Goal: Browse casually: Explore the website without a specific task or goal

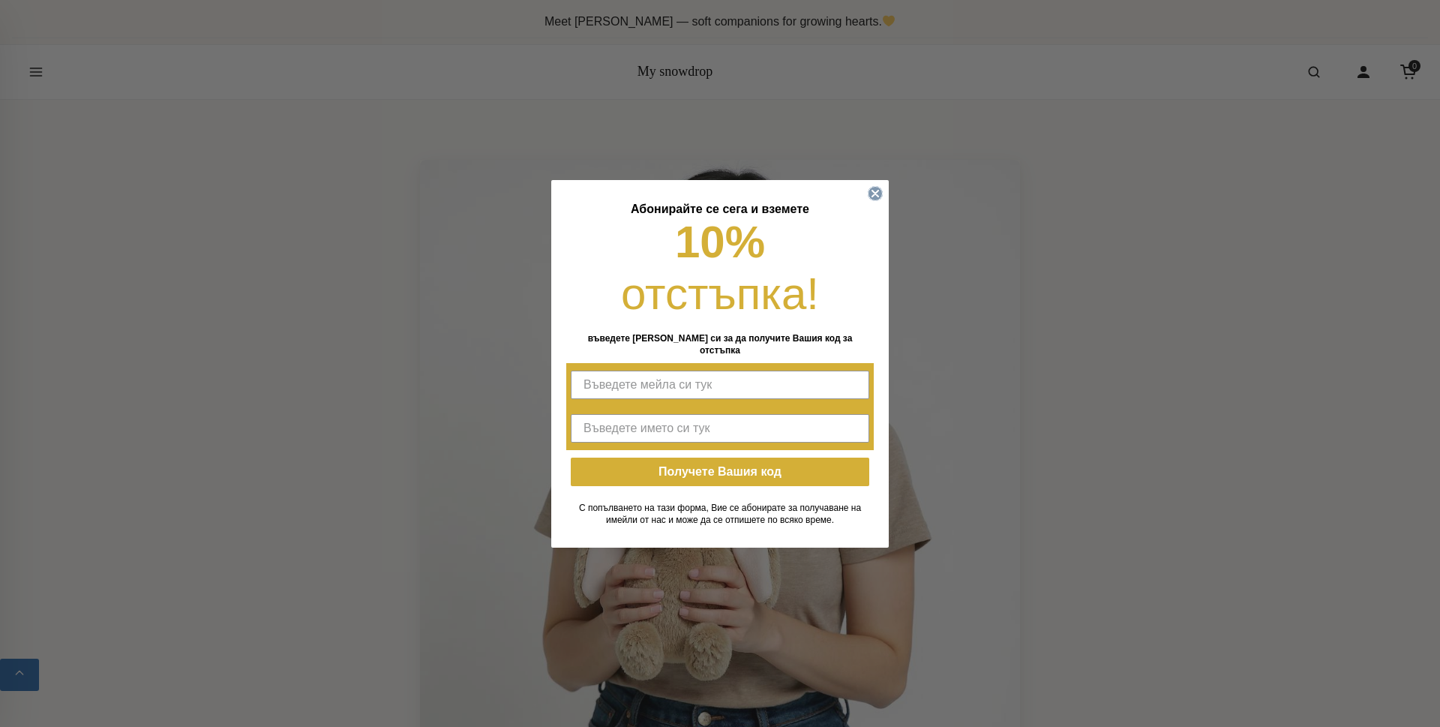
click at [878, 199] on circle "Close dialog" at bounding box center [875, 193] width 14 height 14
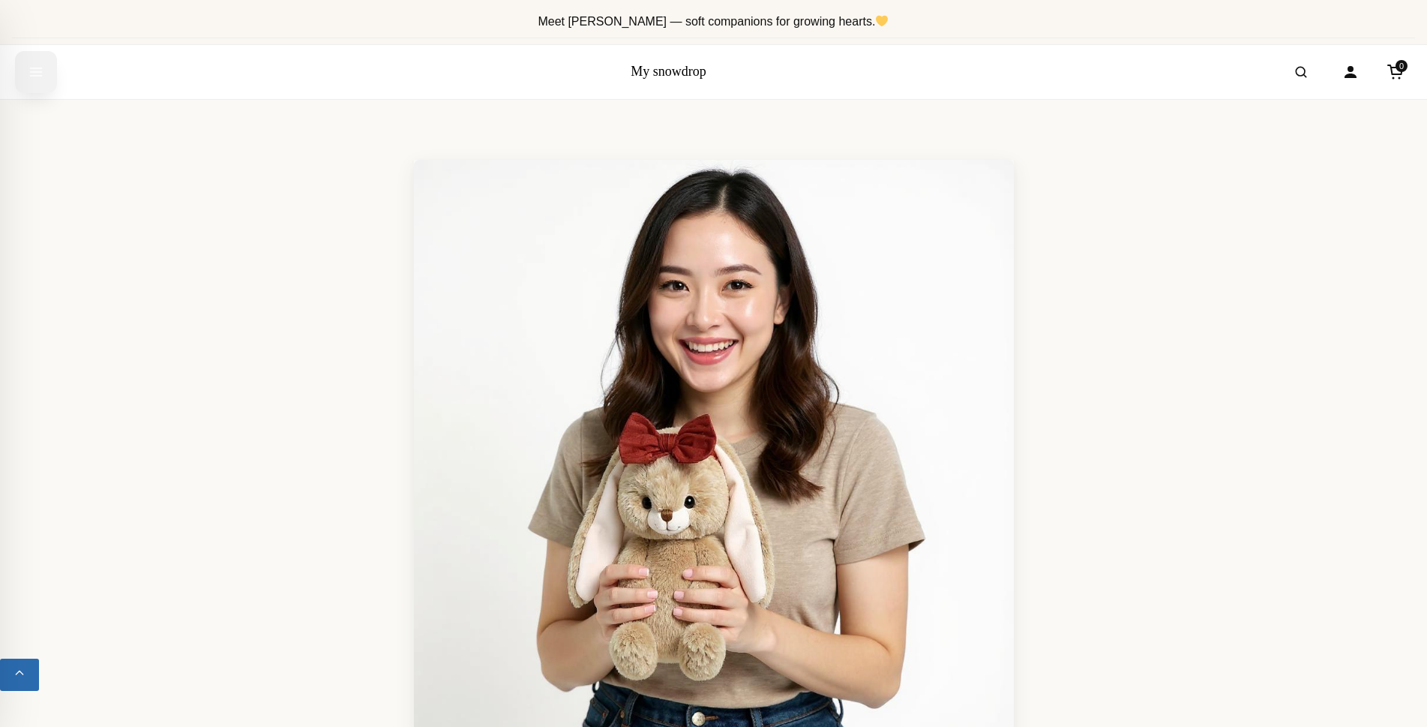
click at [34, 71] on icon "Open menu" at bounding box center [36, 71] width 11 height 7
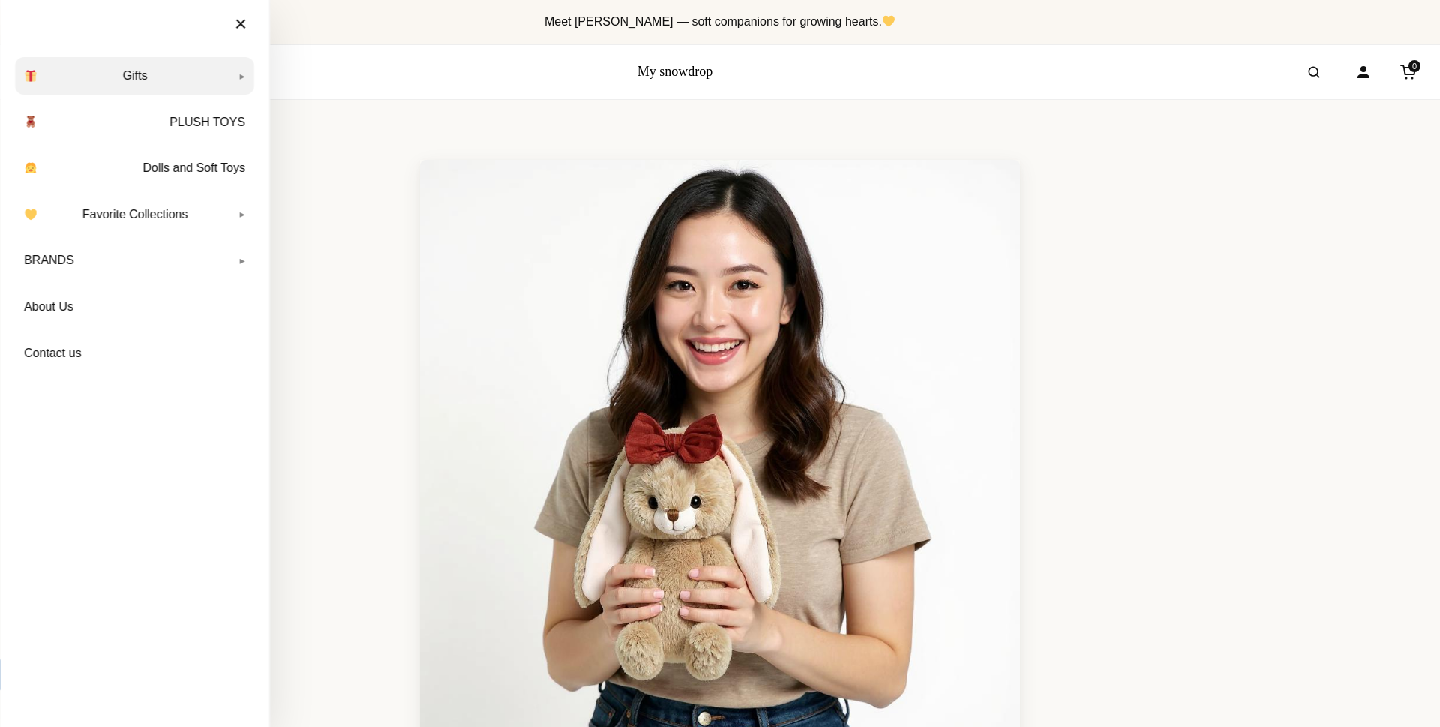
click at [230, 71] on link "Gifts" at bounding box center [134, 75] width 239 height 37
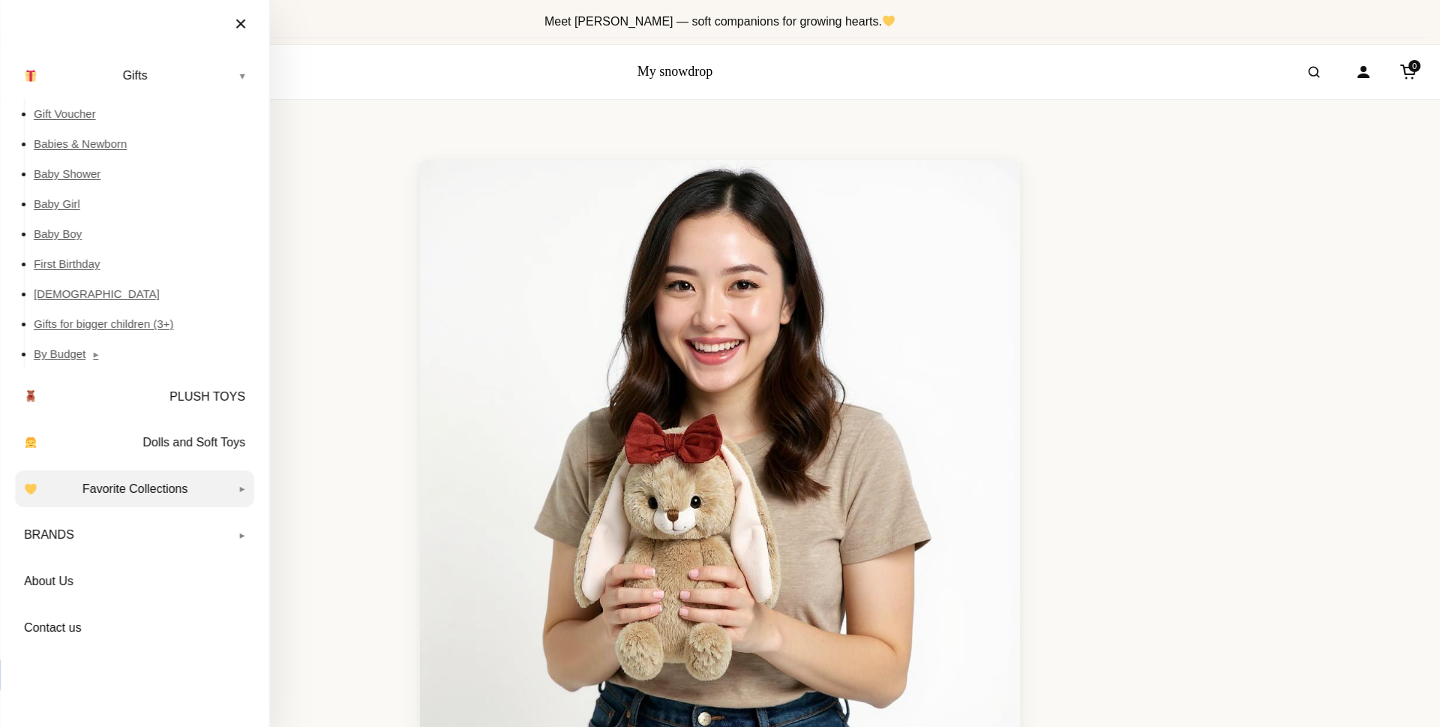
click at [243, 488] on link "Favorite Collections" at bounding box center [134, 488] width 239 height 37
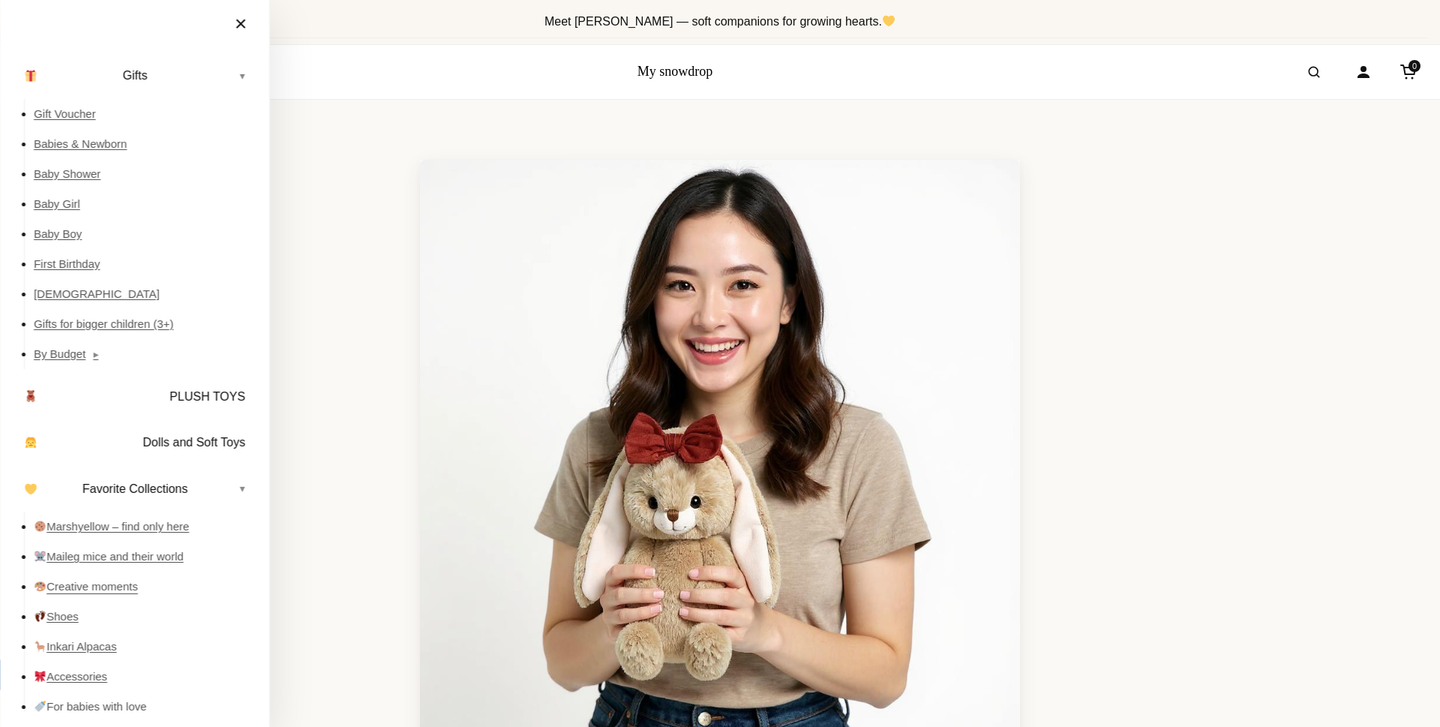
scroll to position [75, 0]
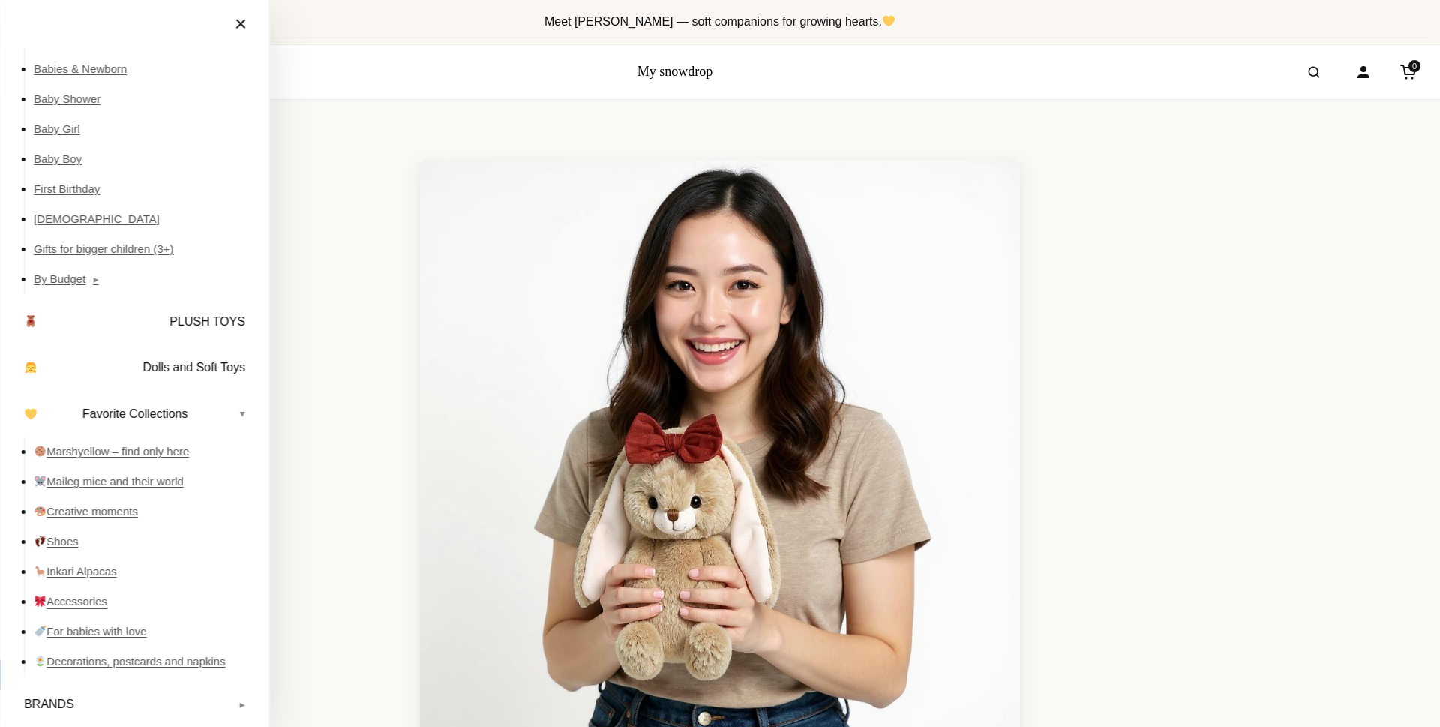
click at [90, 600] on link "Accessories" at bounding box center [144, 601] width 220 height 30
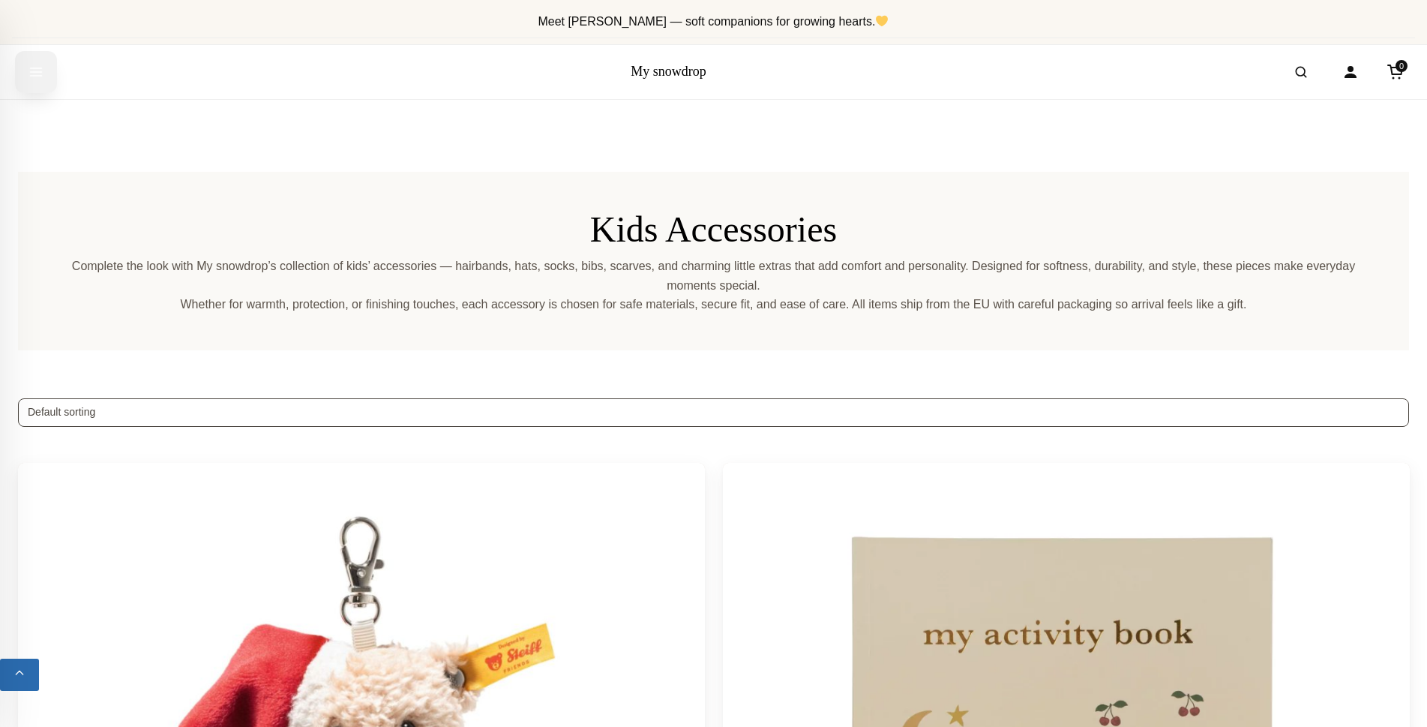
click at [39, 68] on icon "Open menu" at bounding box center [36, 71] width 11 height 7
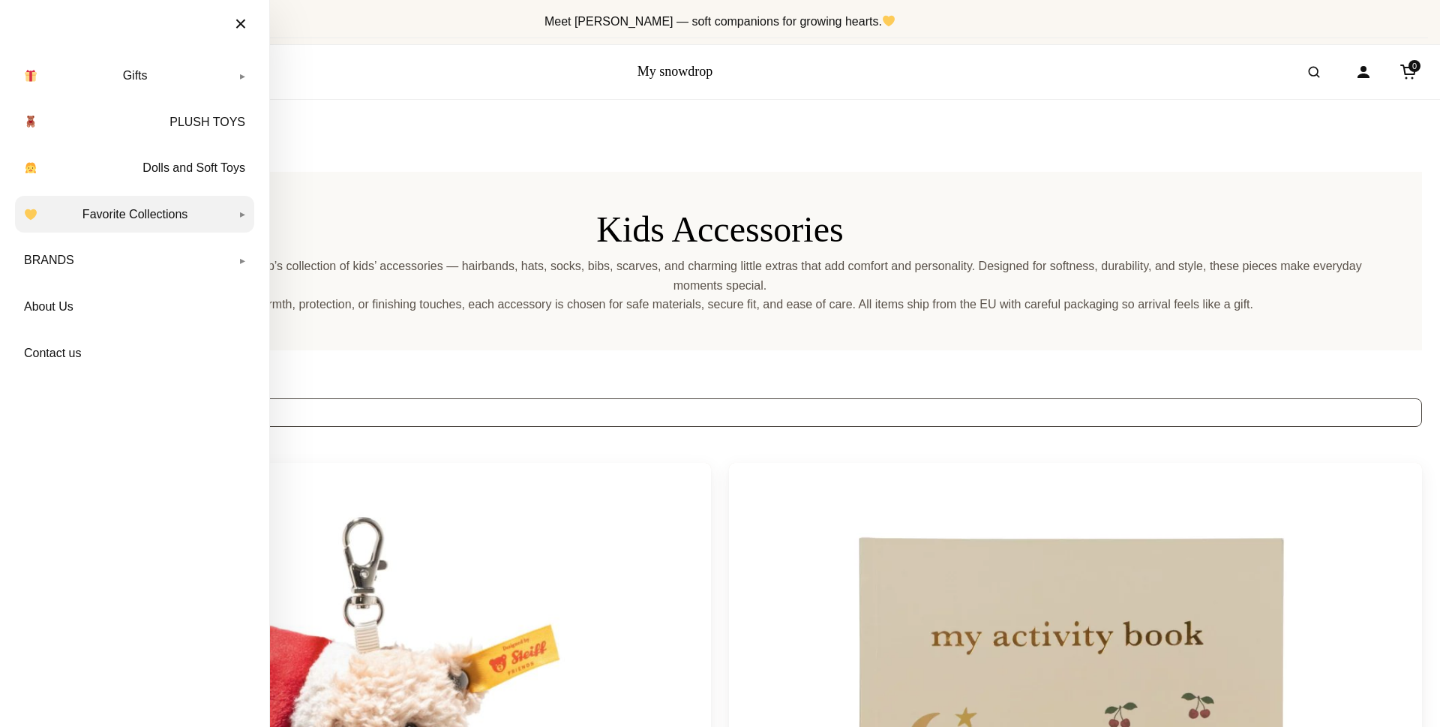
click at [239, 210] on link "Favorite Collections" at bounding box center [134, 214] width 239 height 37
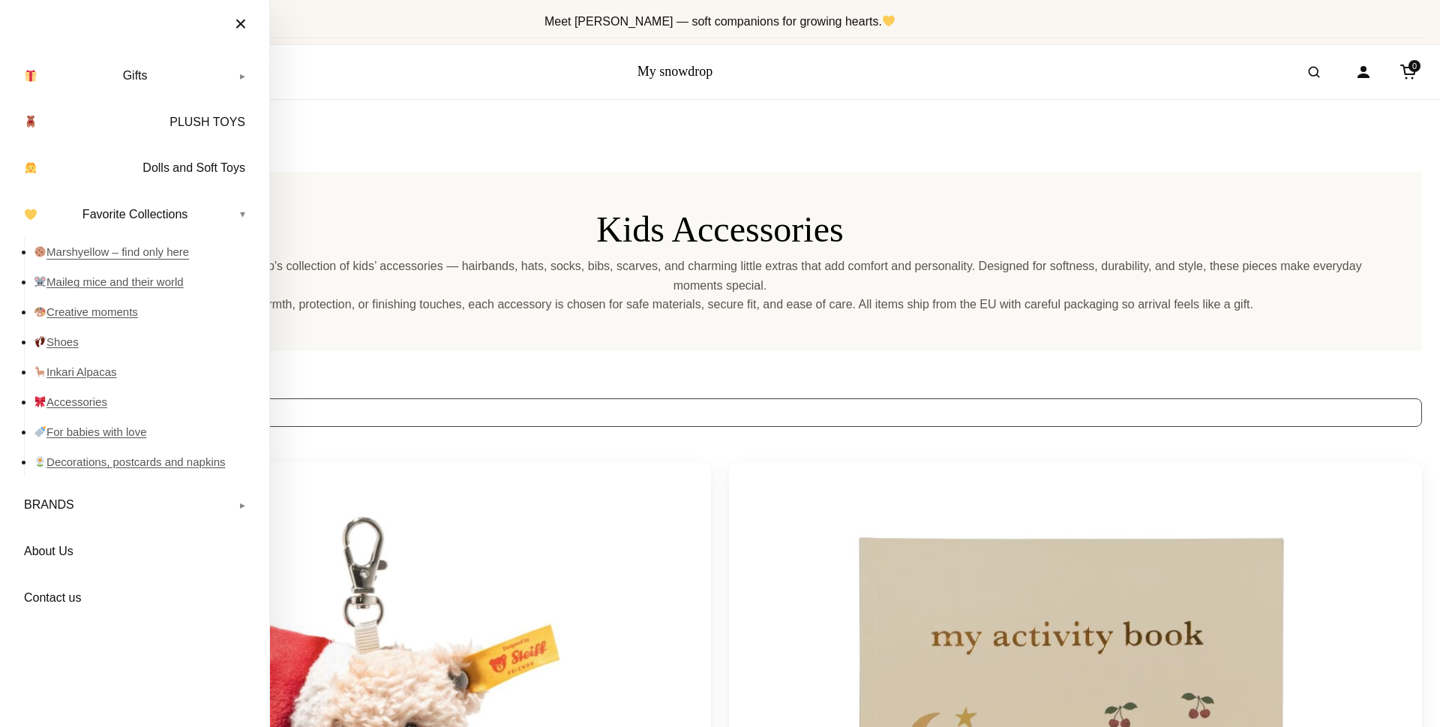
click at [148, 246] on link "Marshyellow – find only here" at bounding box center [144, 252] width 220 height 30
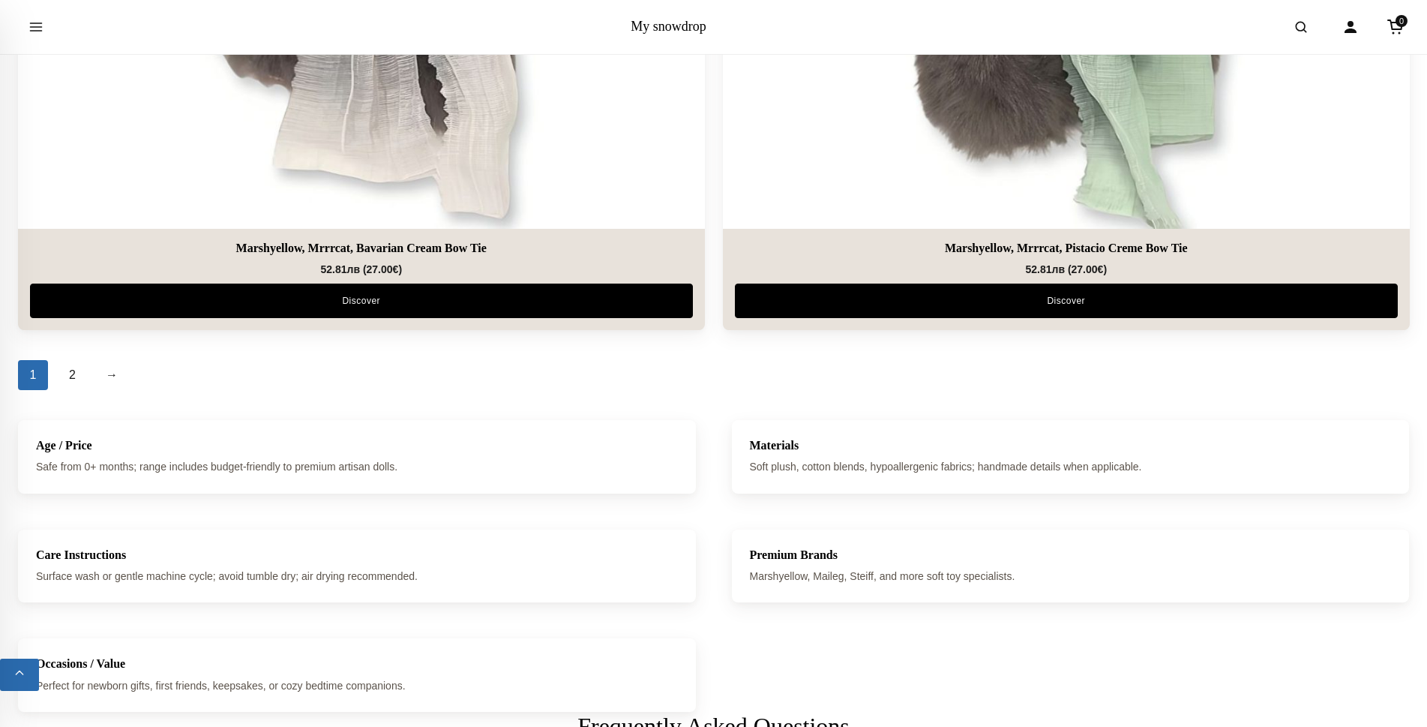
scroll to position [6674, 0]
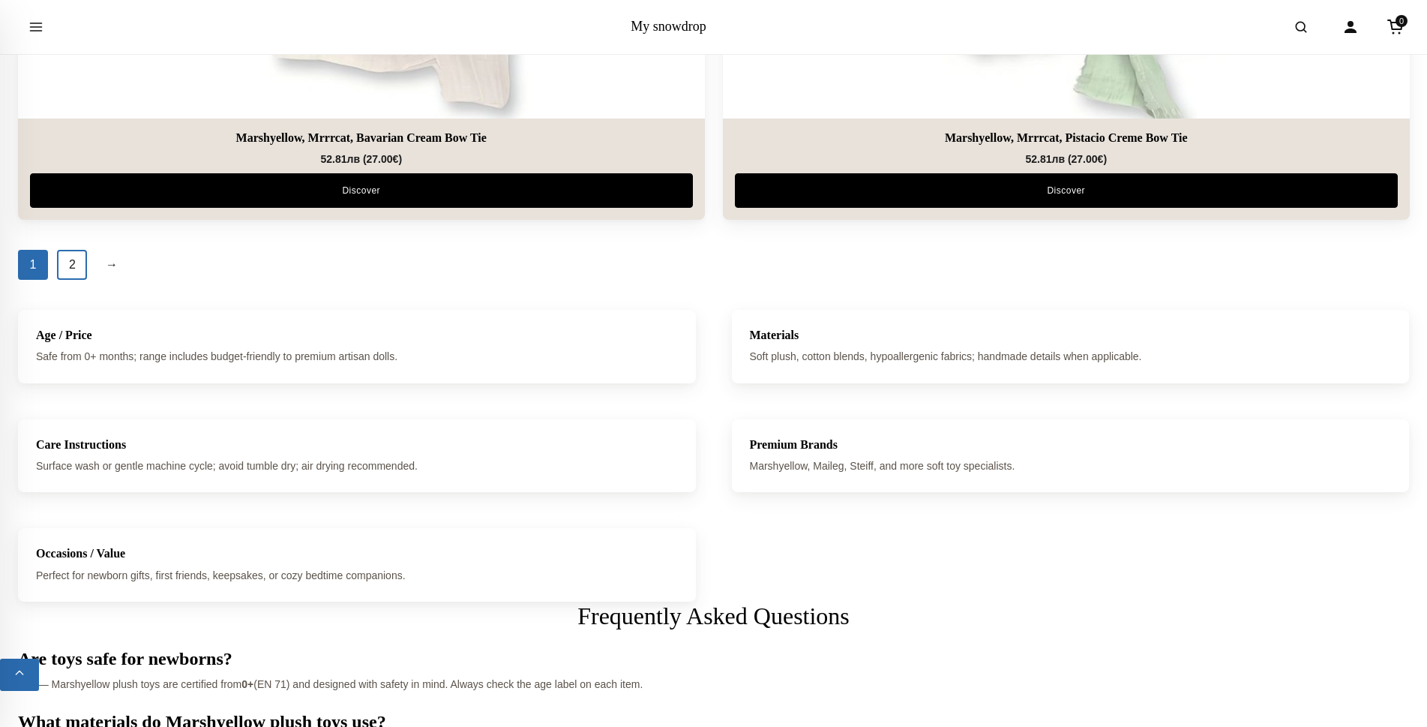
click at [71, 250] on link "2" at bounding box center [72, 265] width 30 height 30
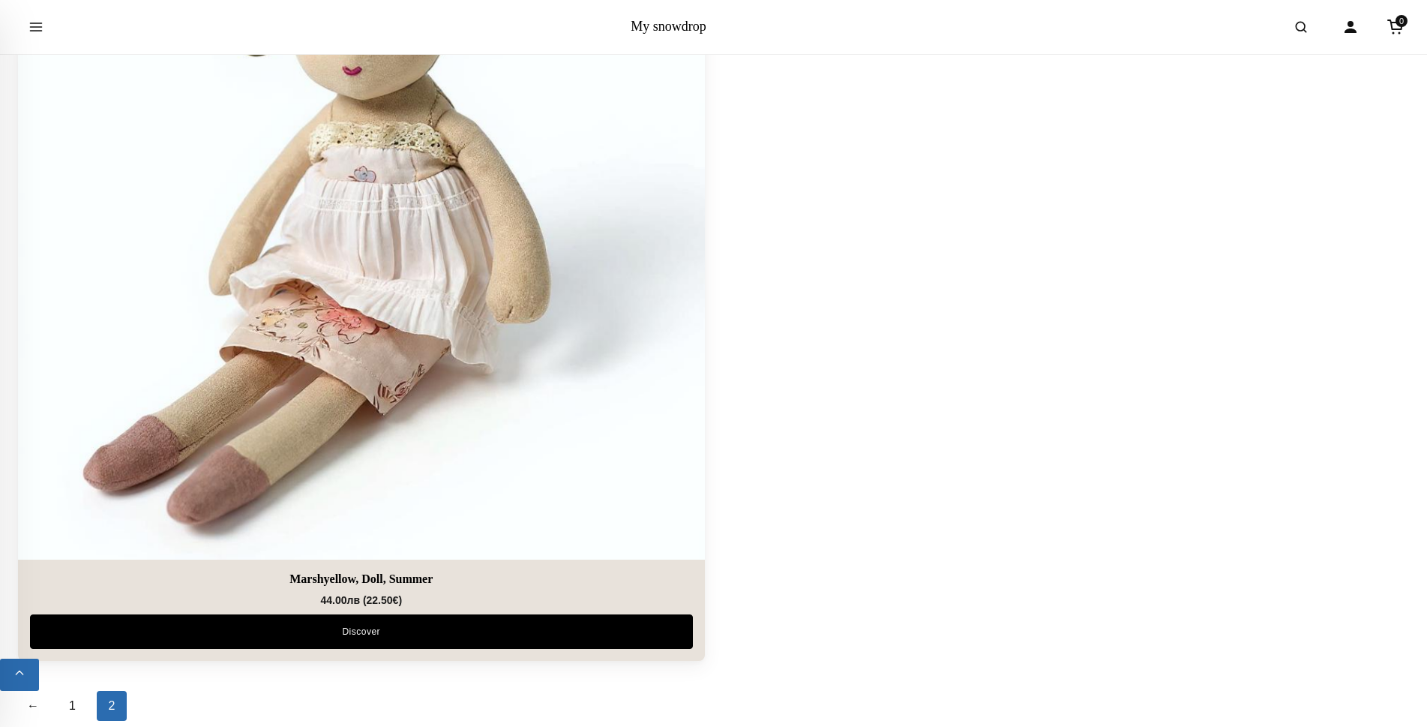
scroll to position [3224, 0]
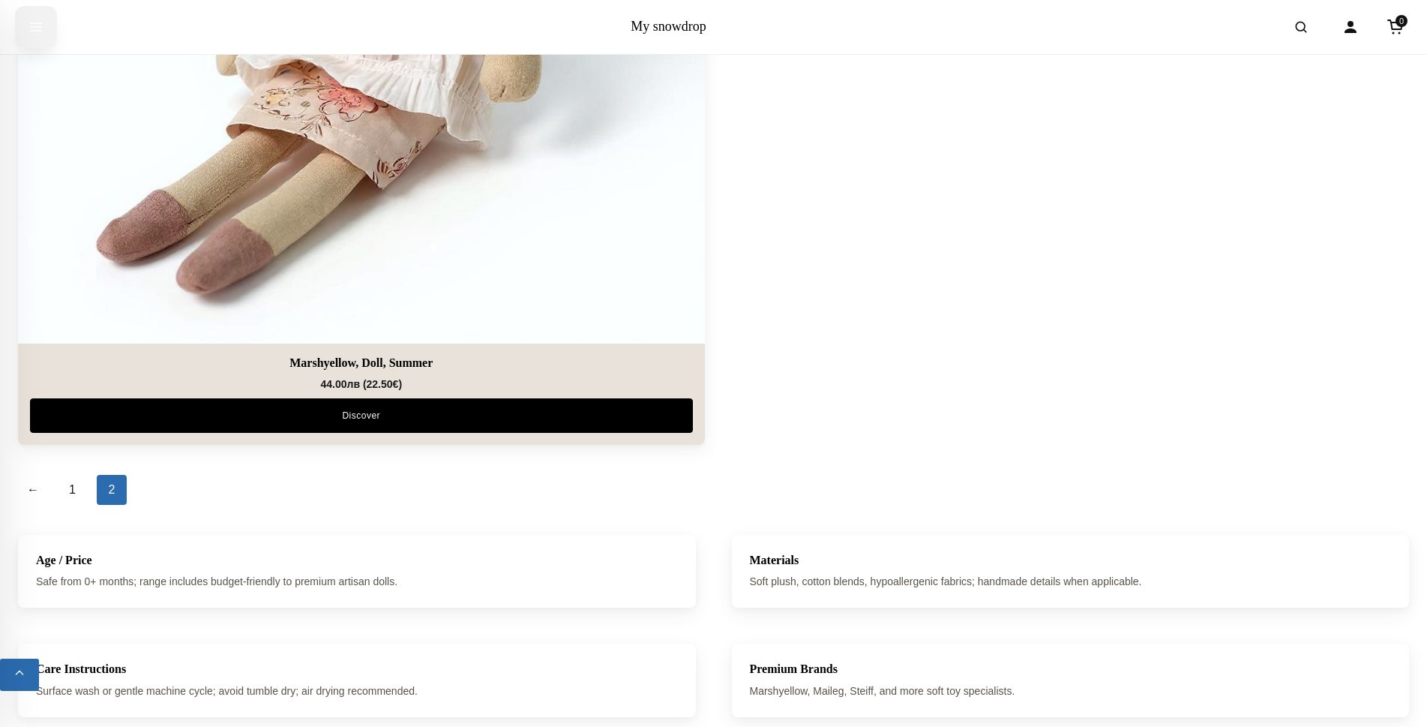
click at [38, 21] on icon "Open menu" at bounding box center [35, 26] width 15 height 27
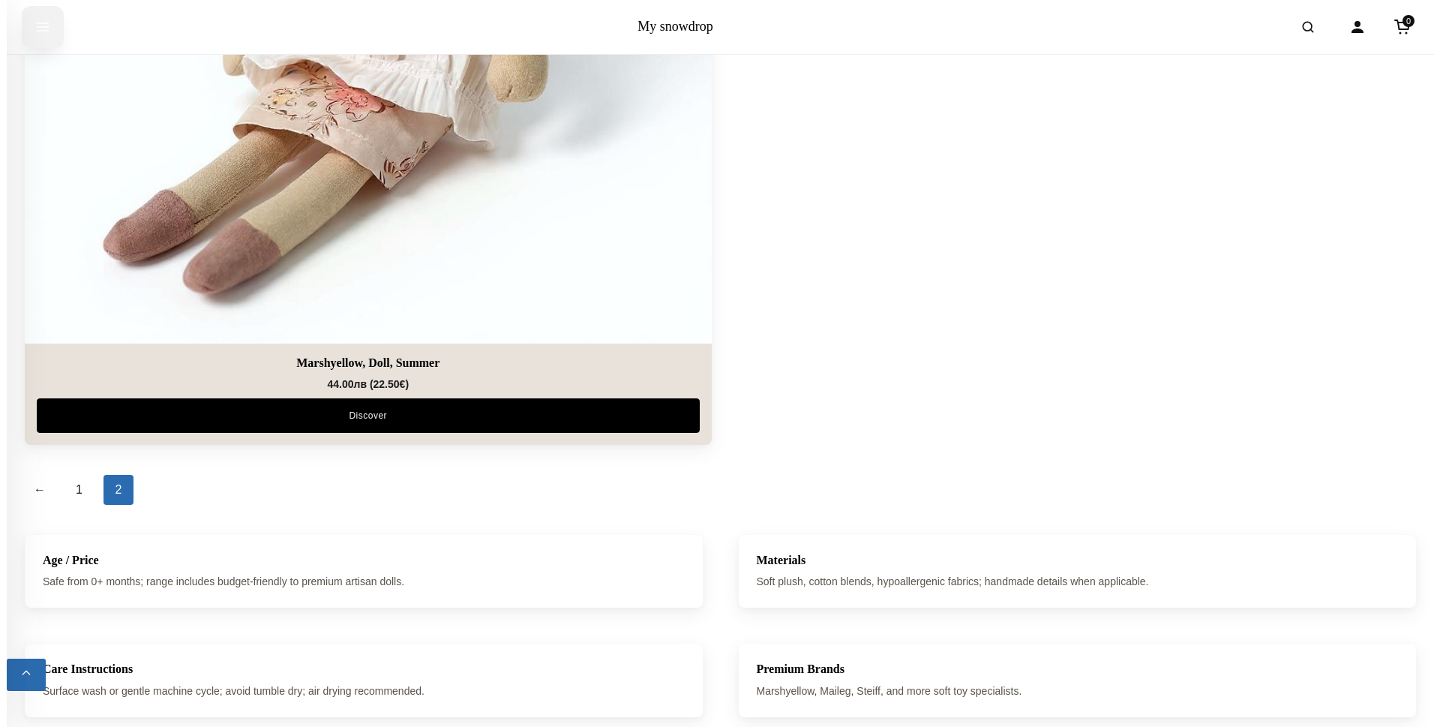
scroll to position [3244, 0]
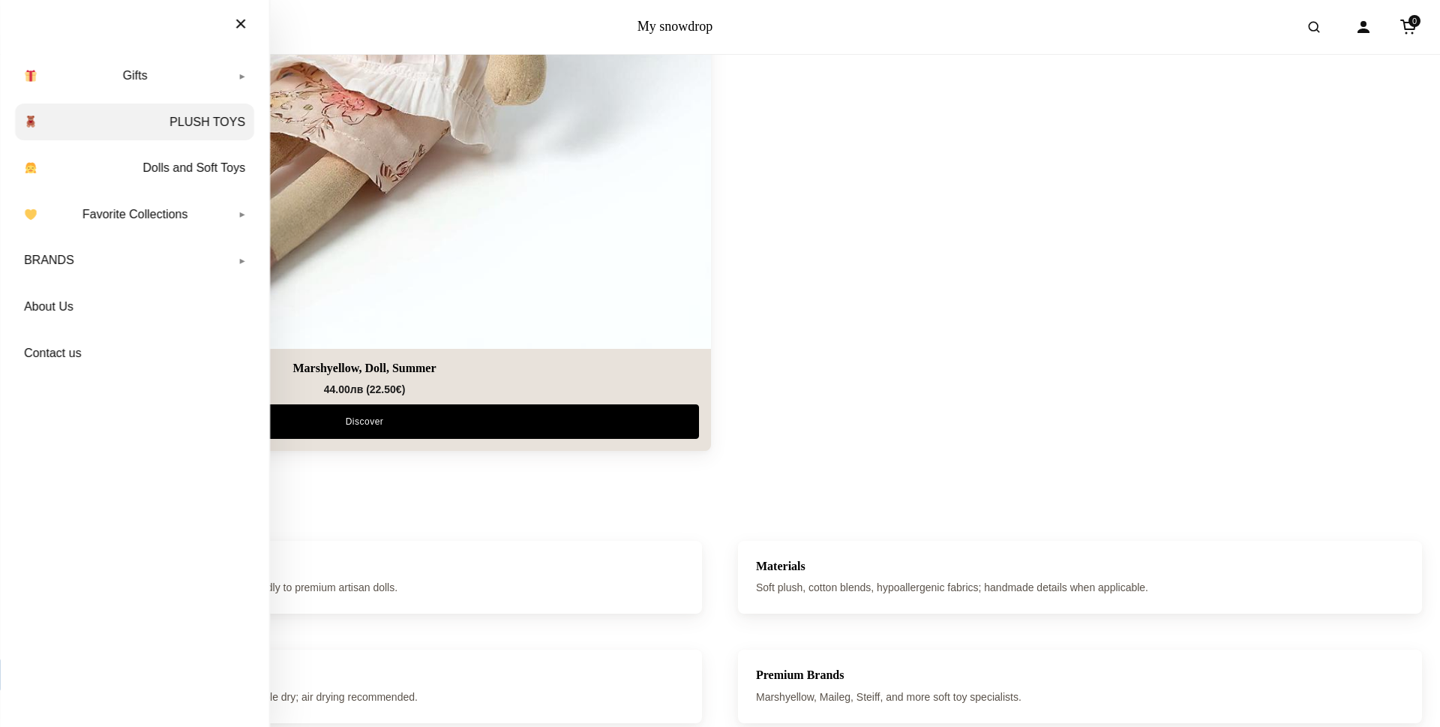
click at [211, 121] on link "PLUSH TOYS" at bounding box center [134, 121] width 239 height 37
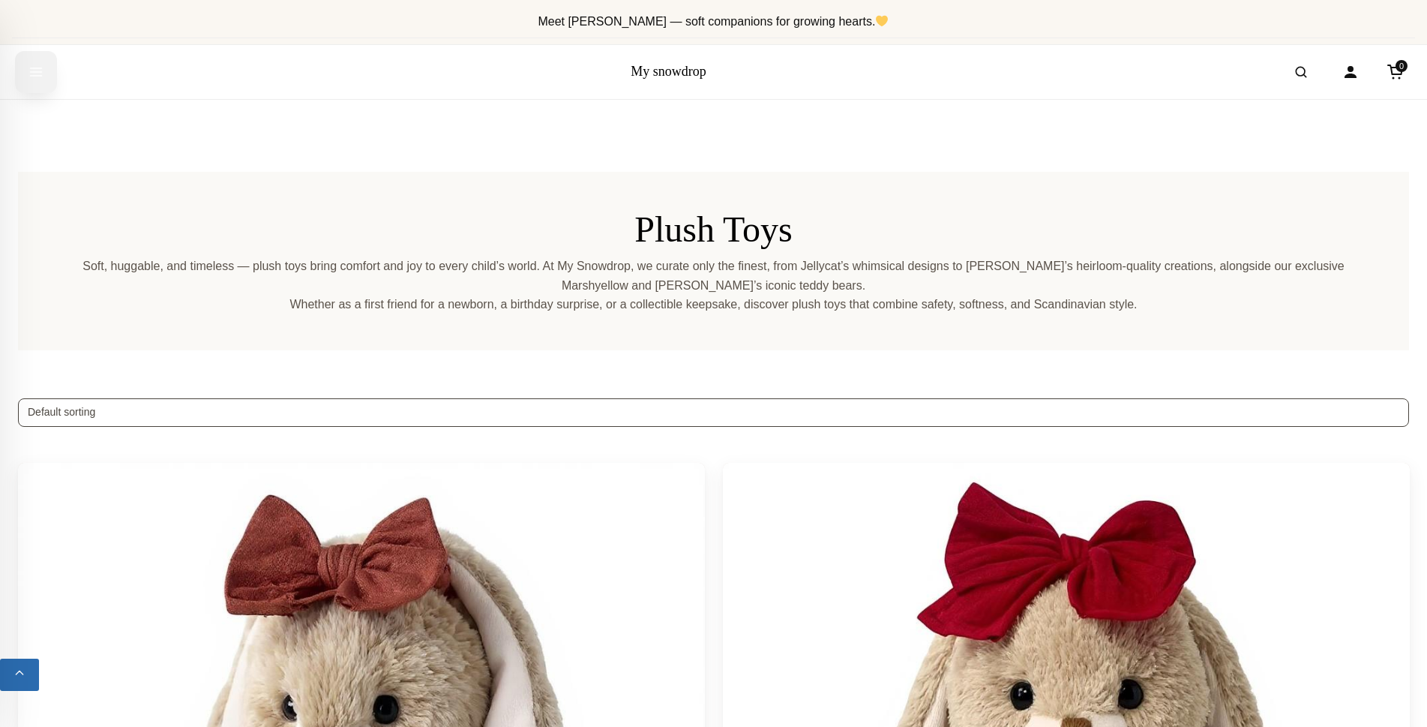
click at [40, 64] on icon "Open menu" at bounding box center [35, 71] width 15 height 27
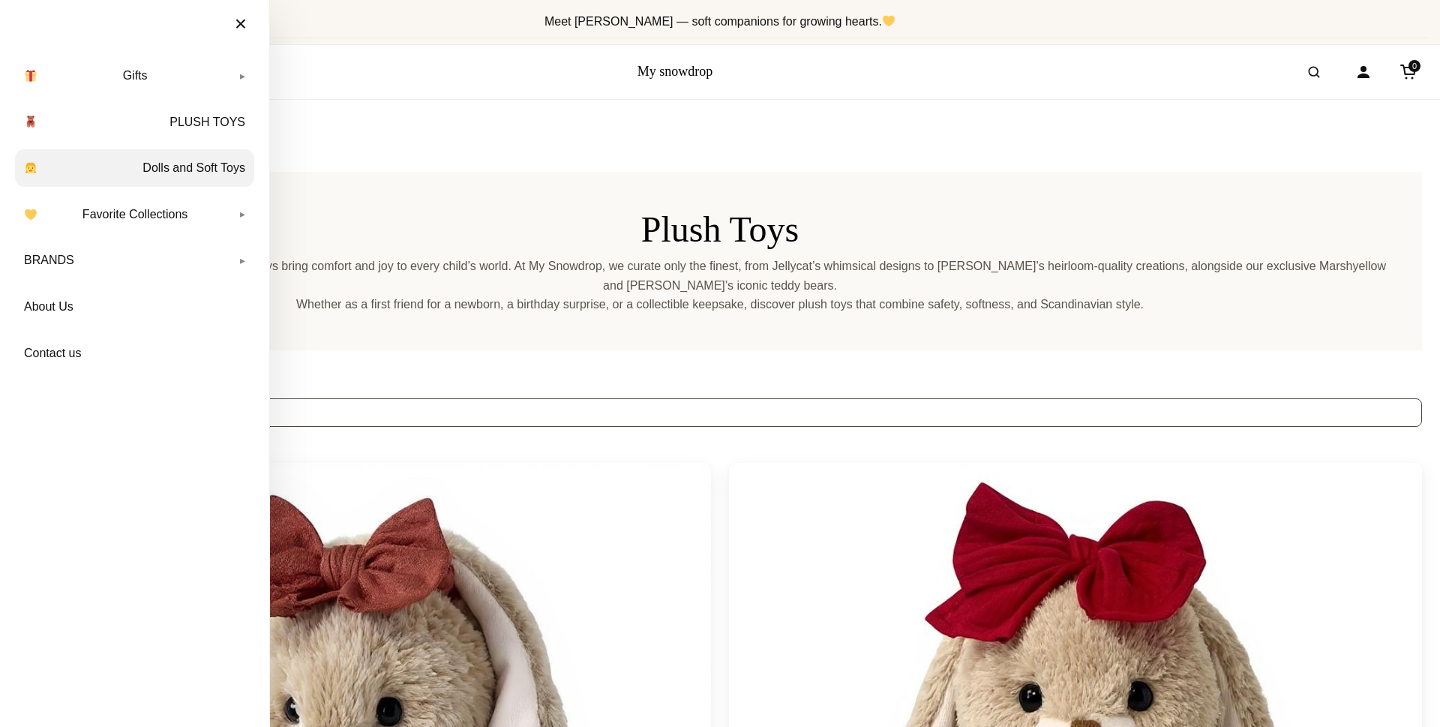
click at [208, 164] on link "Dolls and Soft Toys" at bounding box center [134, 167] width 239 height 37
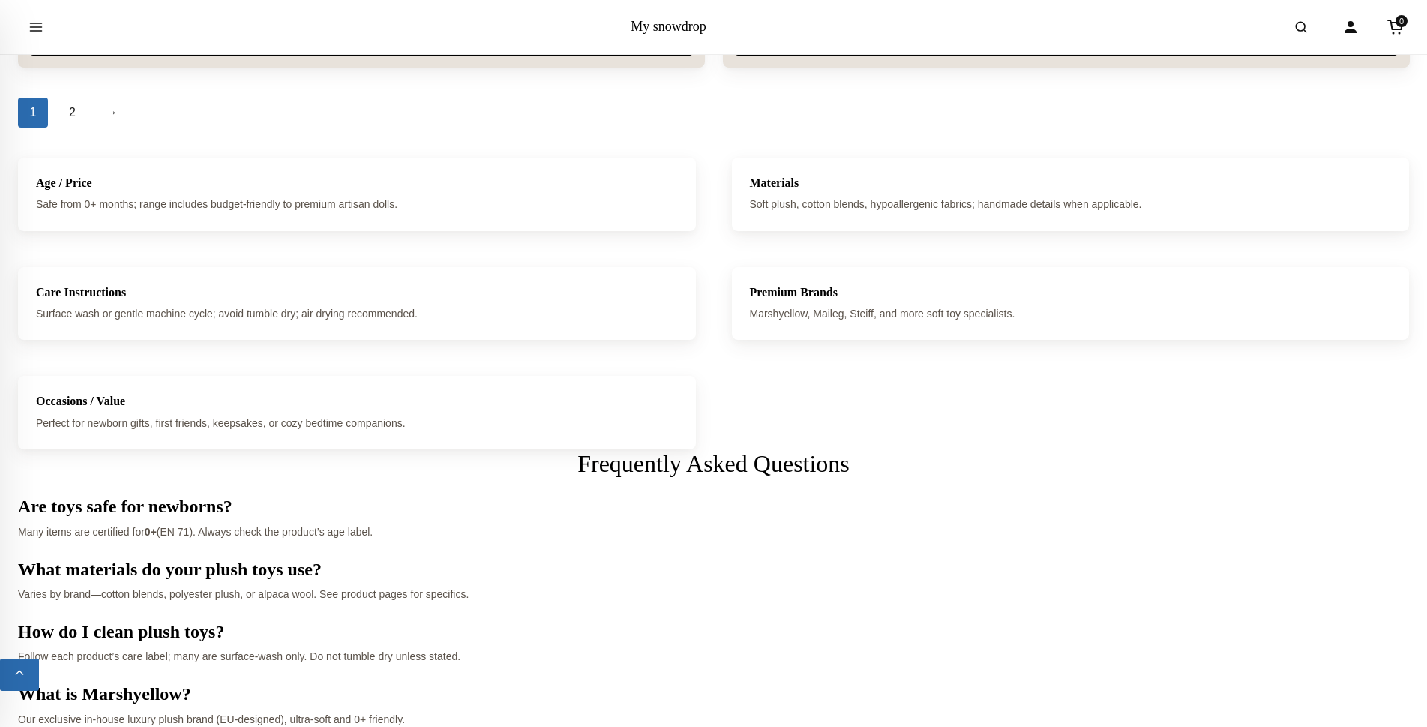
scroll to position [6674, 0]
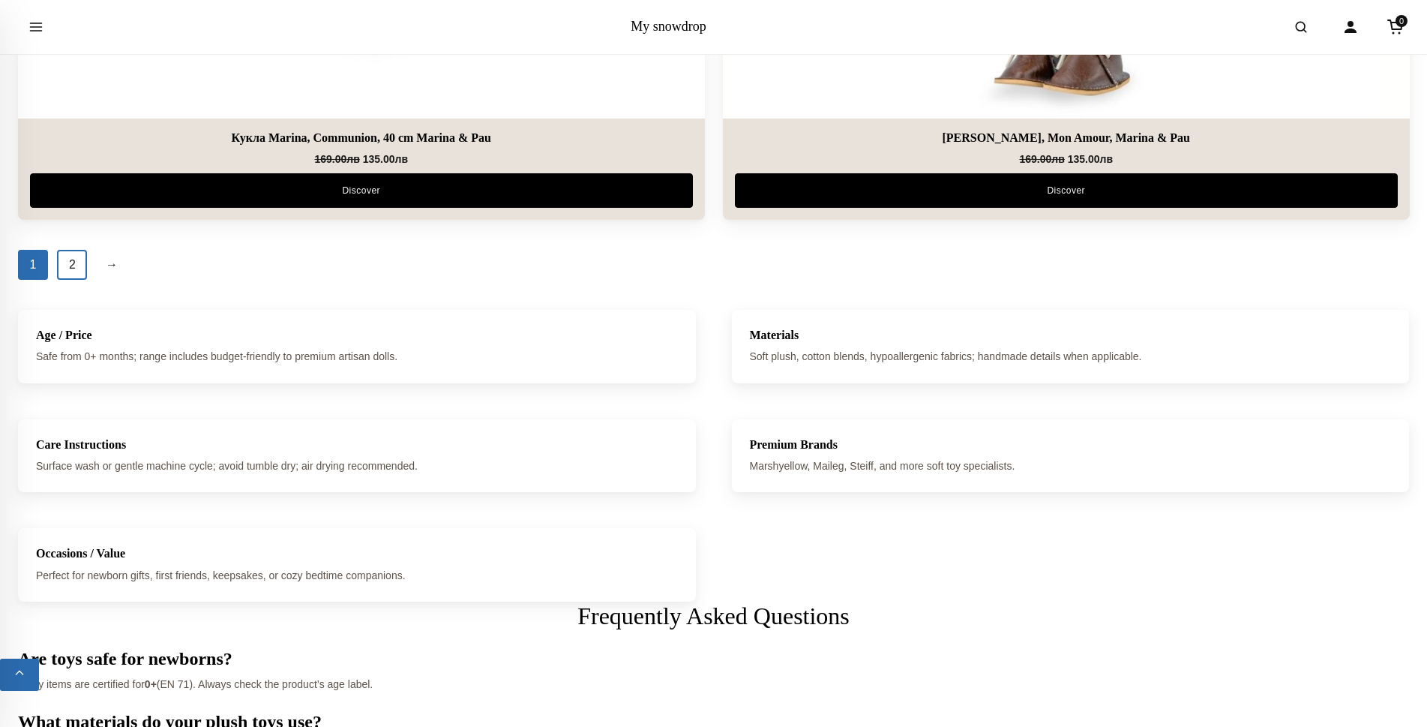
click at [73, 253] on link "2" at bounding box center [72, 265] width 30 height 30
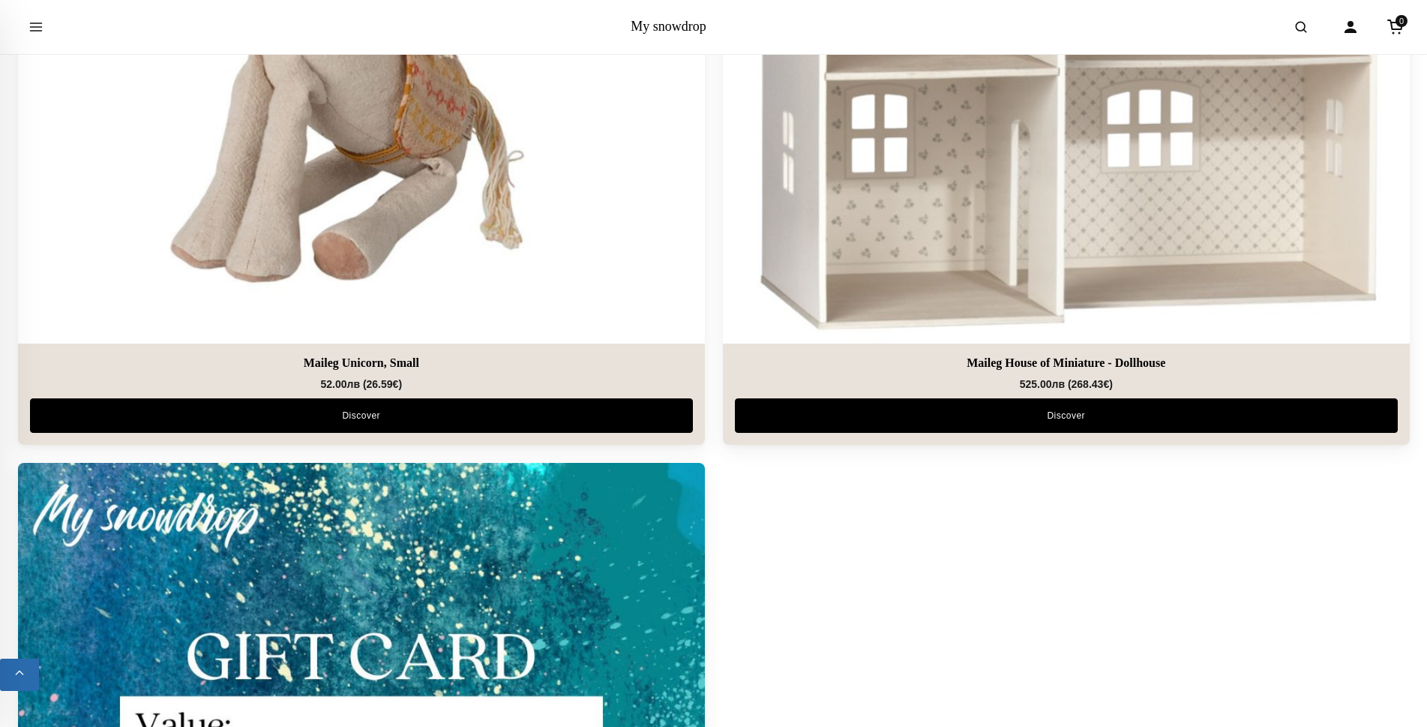
scroll to position [2850, 0]
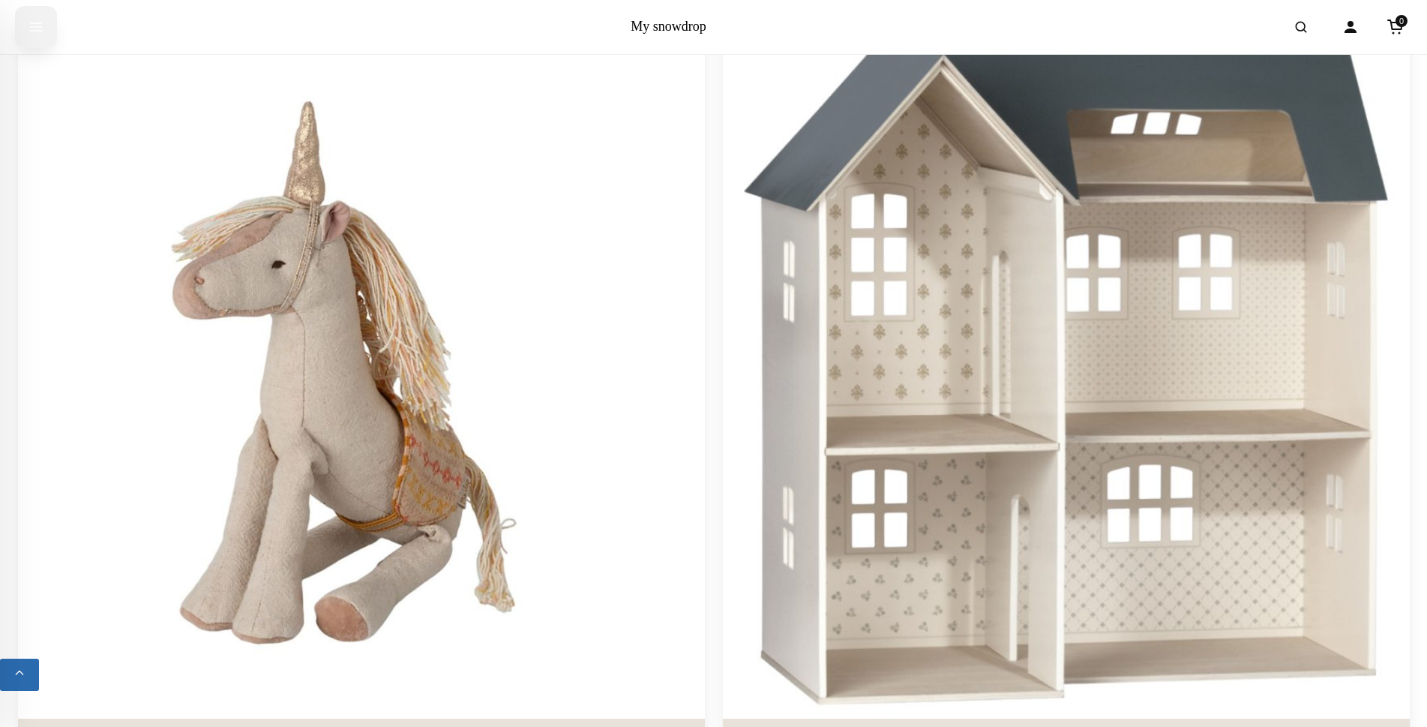
click at [28, 24] on button "Open menu" at bounding box center [36, 27] width 42 height 42
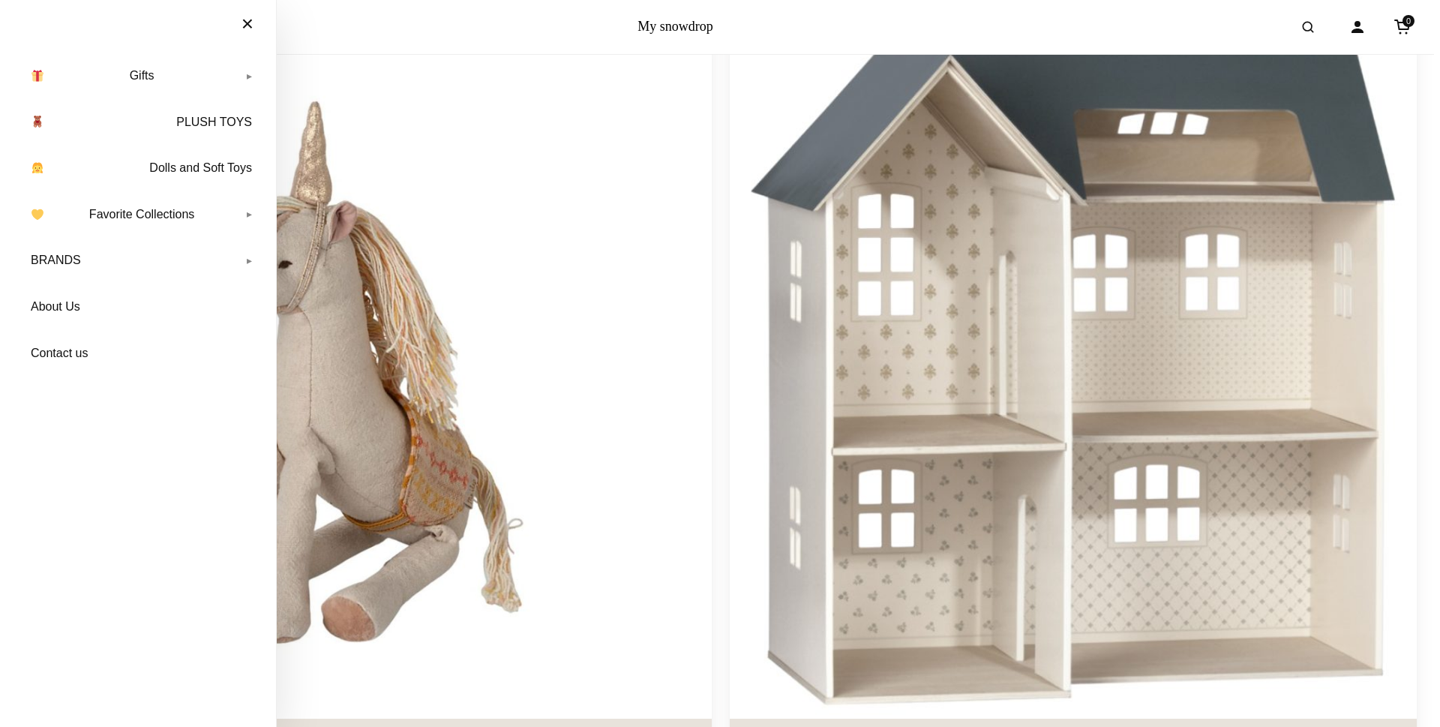
scroll to position [2869, 0]
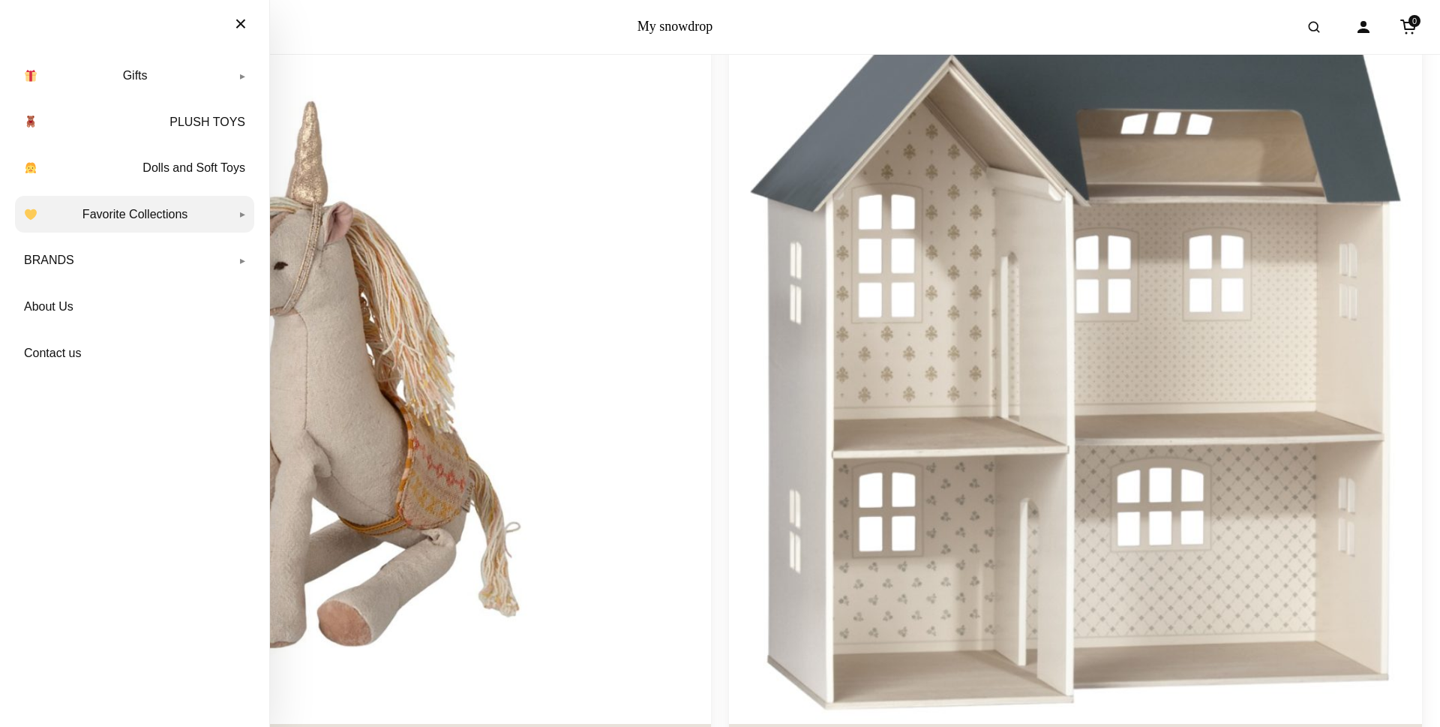
click at [118, 217] on link "Favorite Collections" at bounding box center [134, 214] width 239 height 37
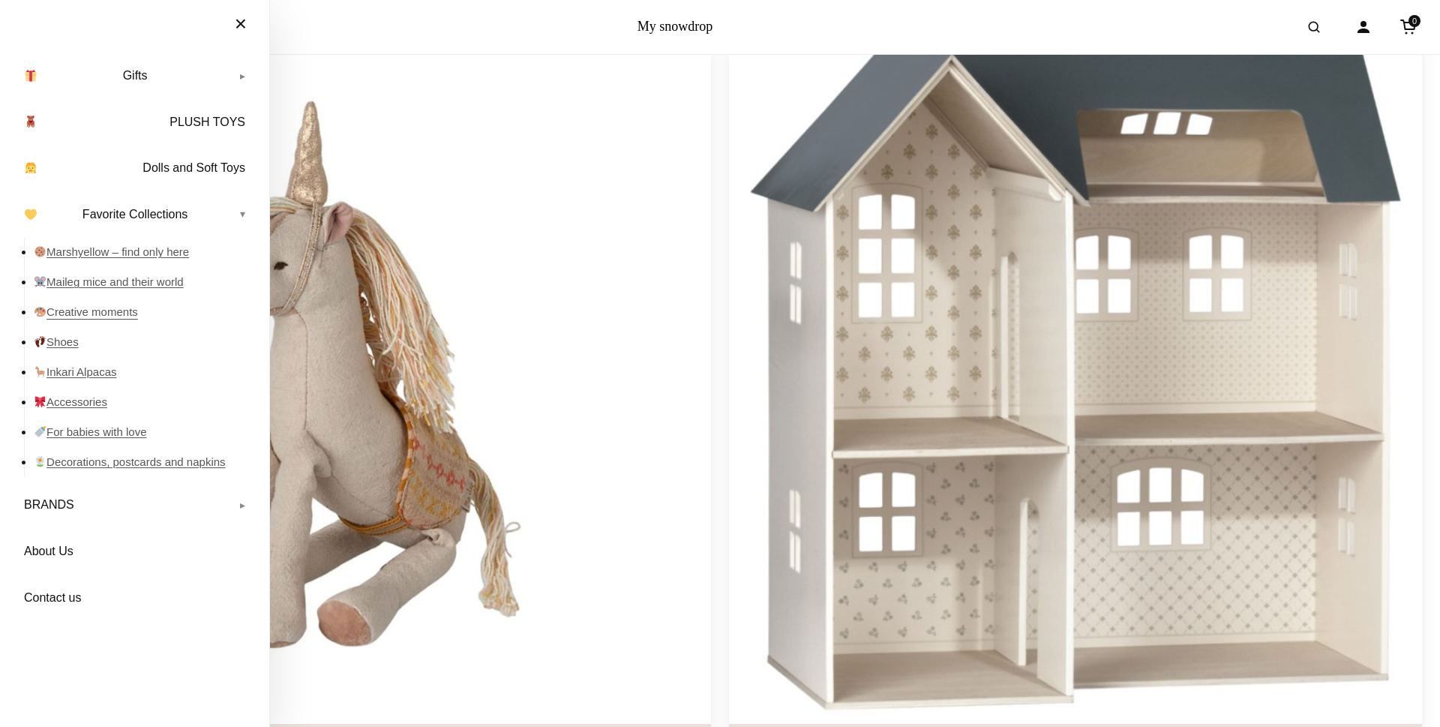
click at [87, 313] on link "Creative moments" at bounding box center [144, 312] width 220 height 30
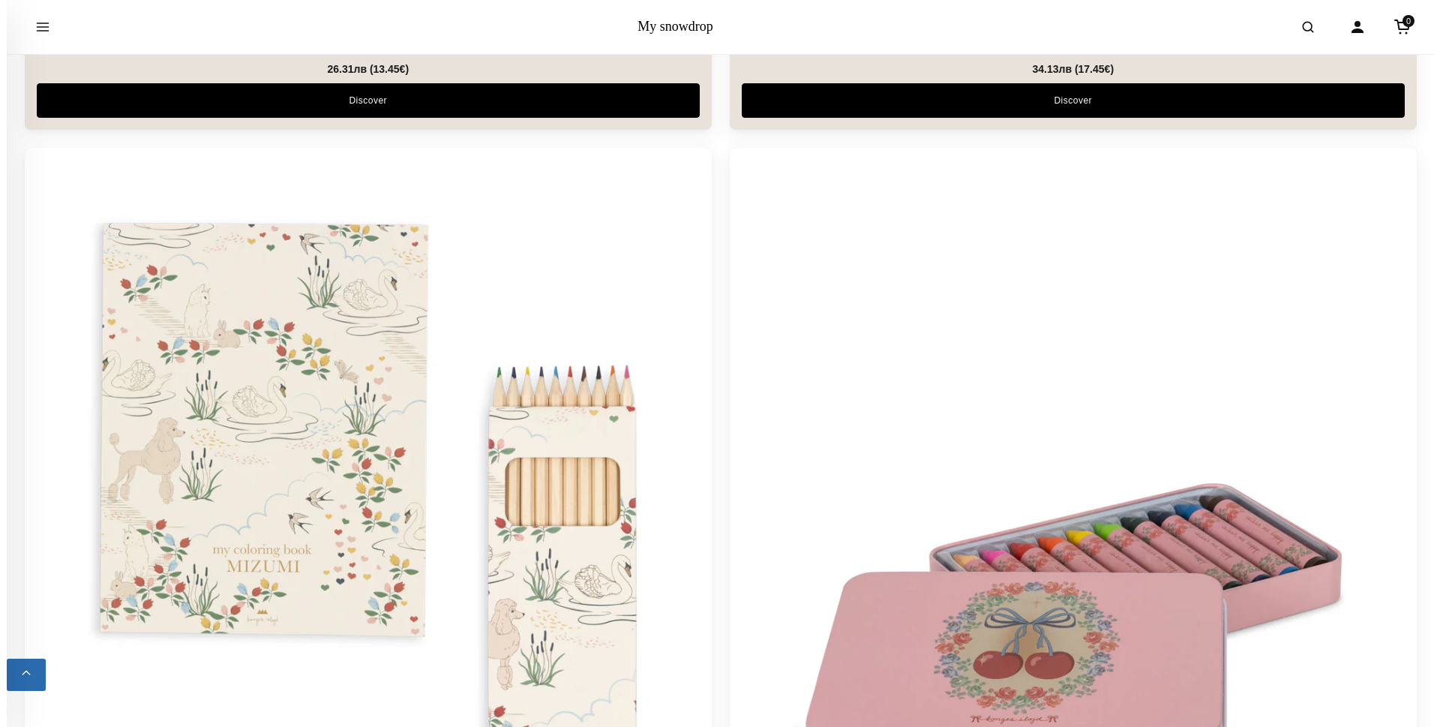
scroll to position [1126, 0]
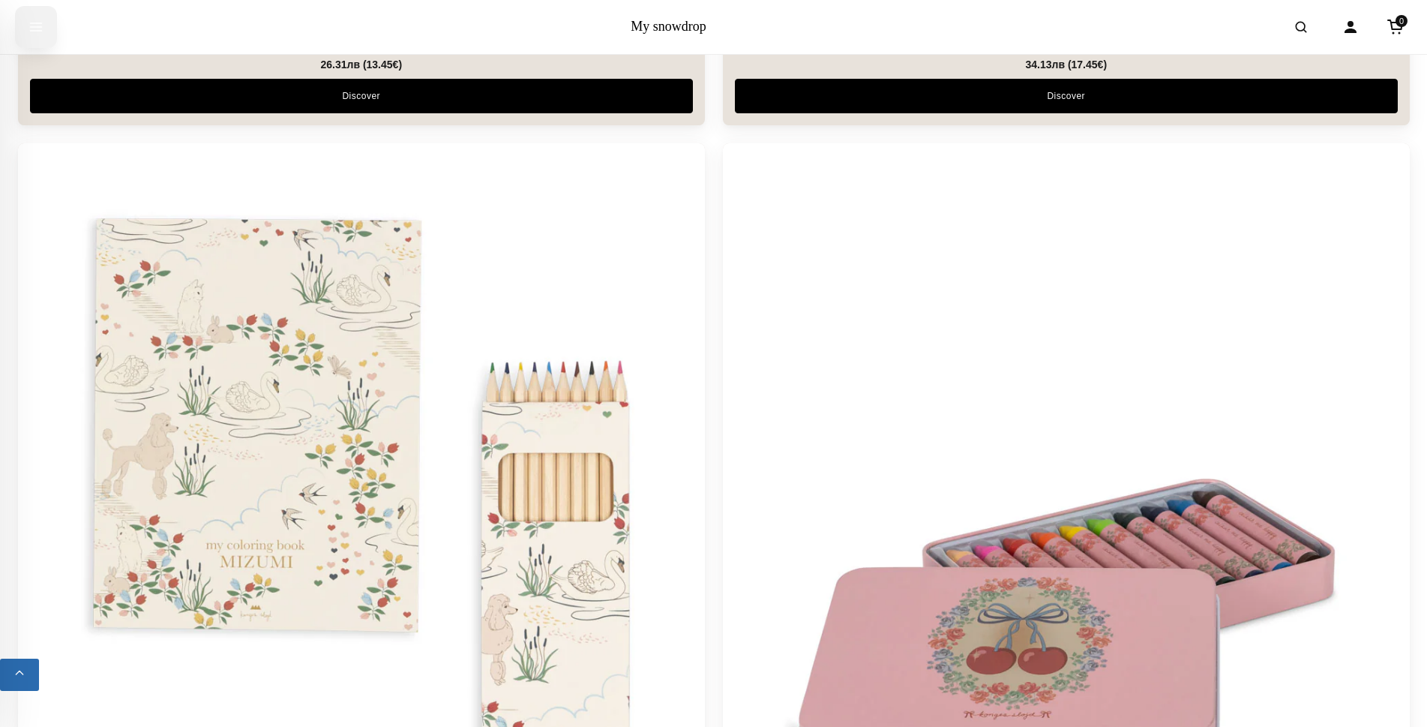
click at [36, 22] on icon "Open menu" at bounding box center [35, 26] width 15 height 27
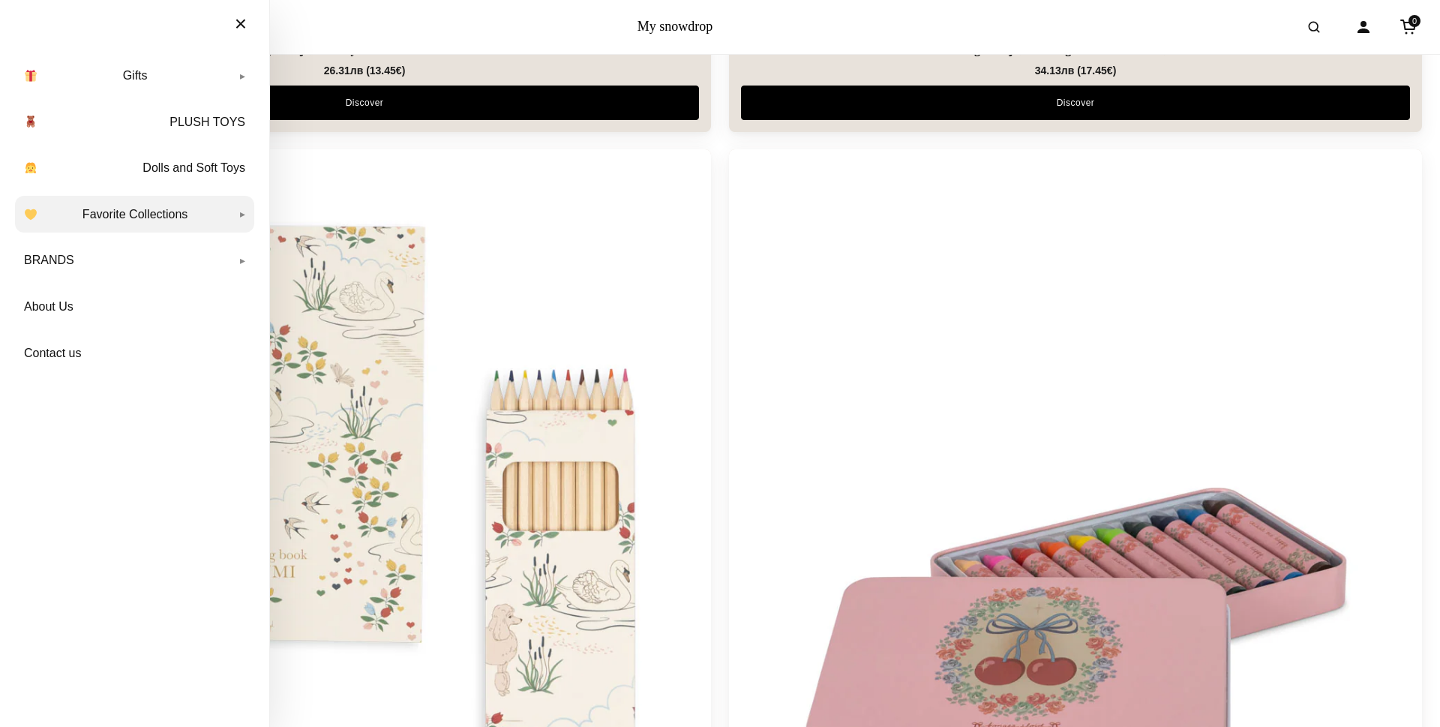
click at [226, 210] on link "Favorite Collections" at bounding box center [134, 214] width 239 height 37
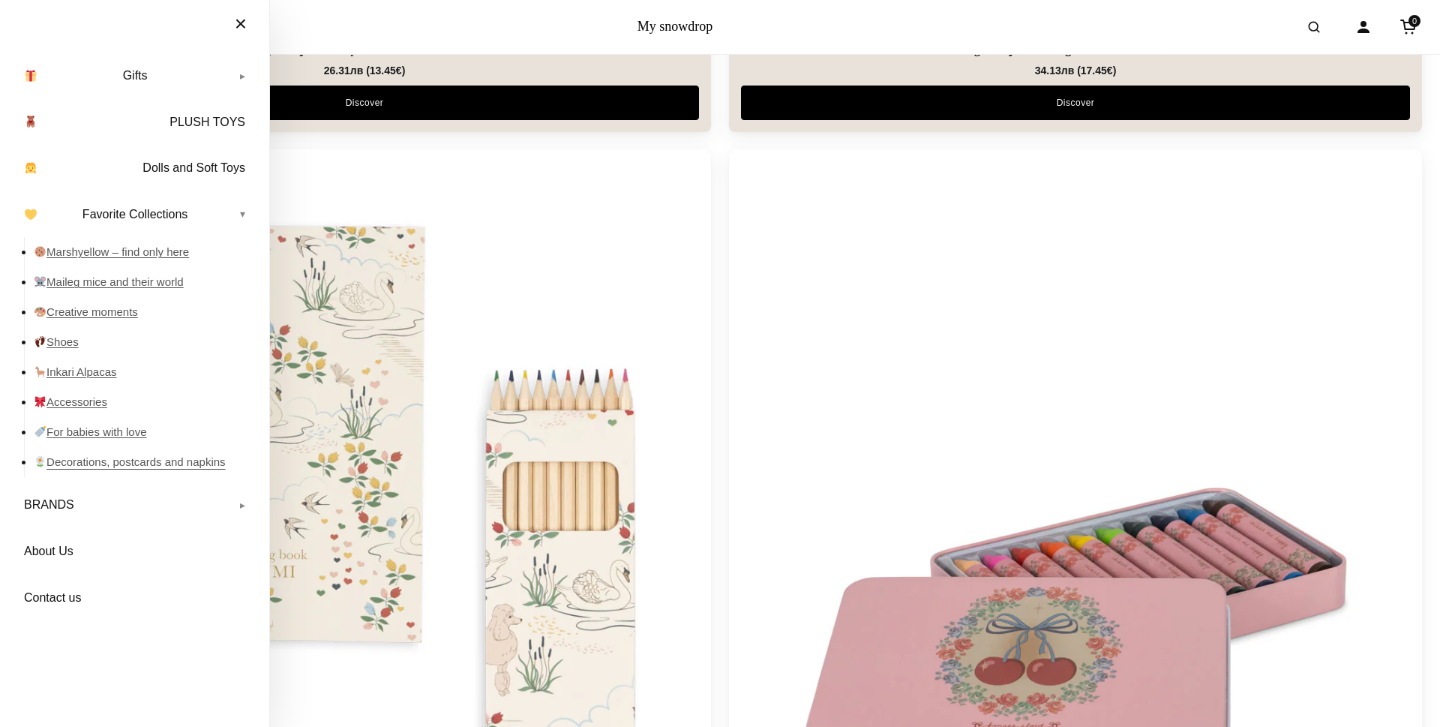
click at [113, 451] on link "Decorations, postcards and napkins" at bounding box center [144, 462] width 220 height 30
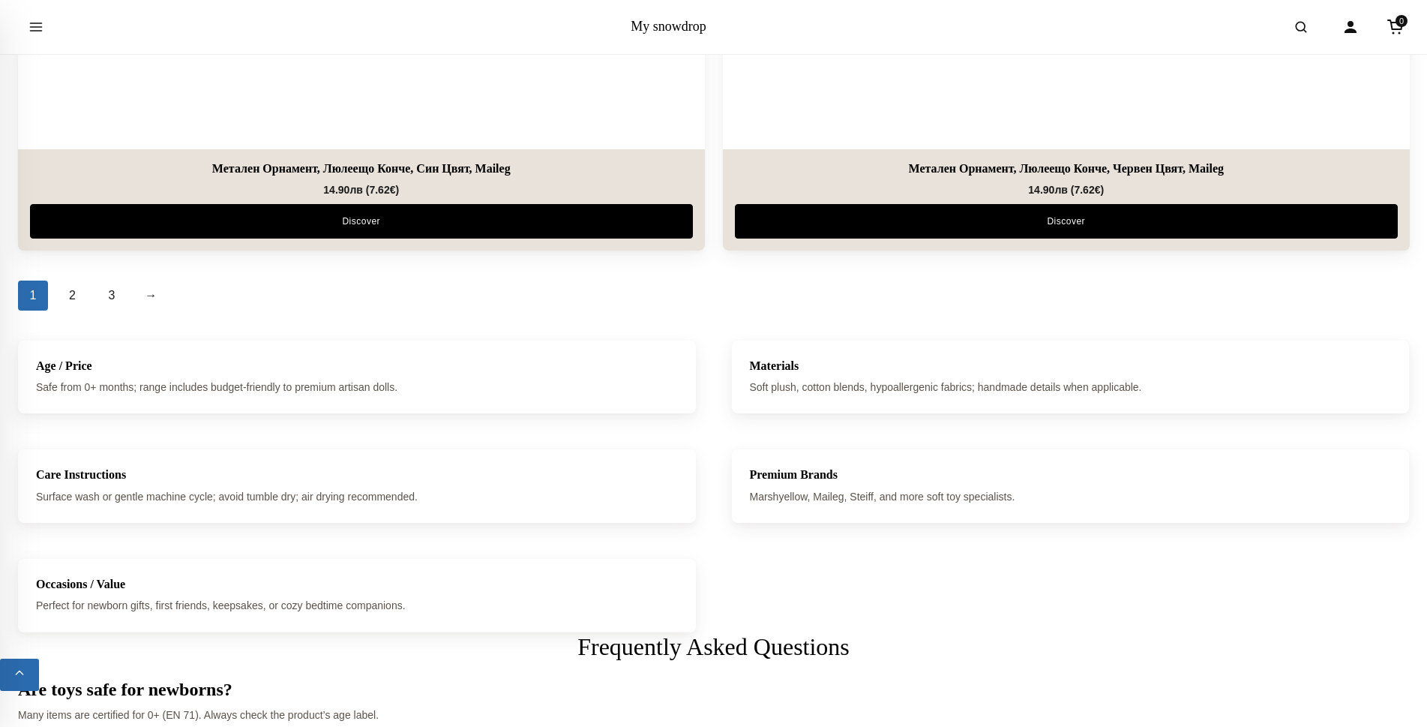
scroll to position [6449, 0]
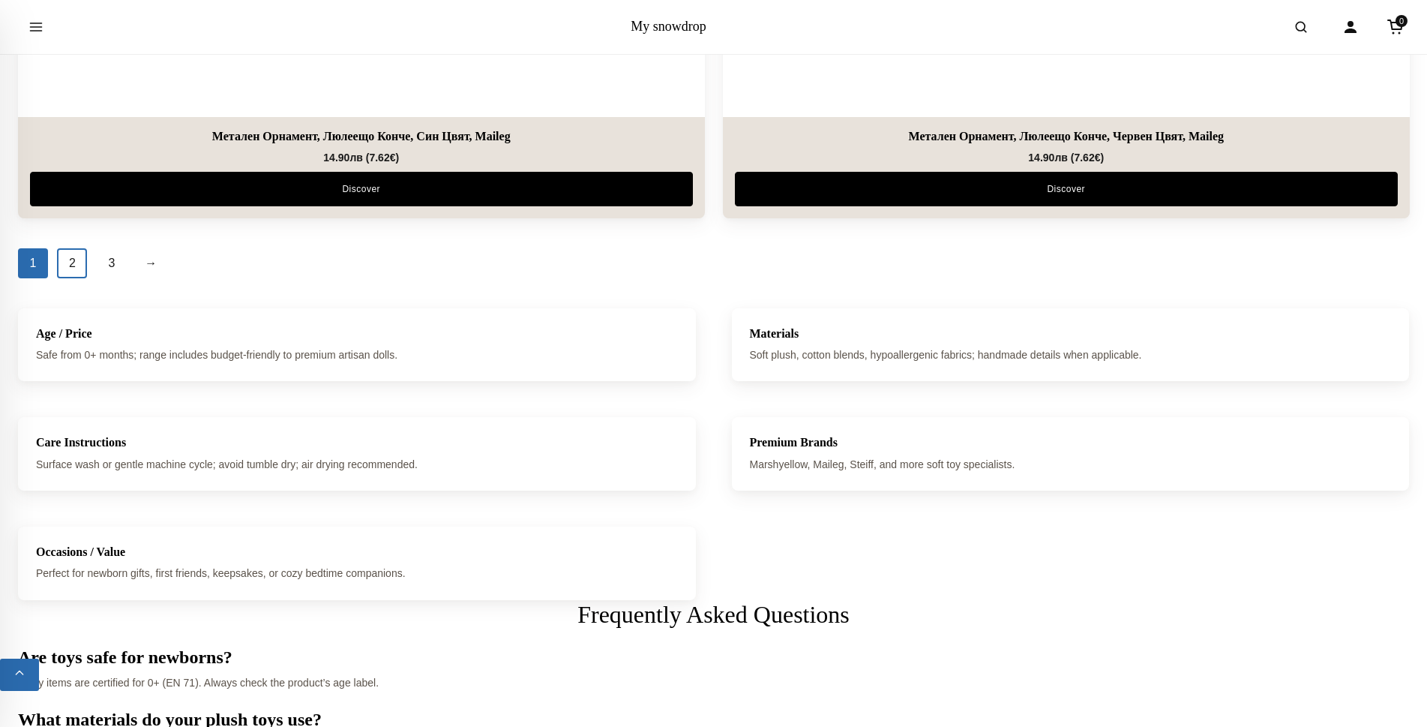
click at [75, 253] on link "2" at bounding box center [72, 263] width 30 height 30
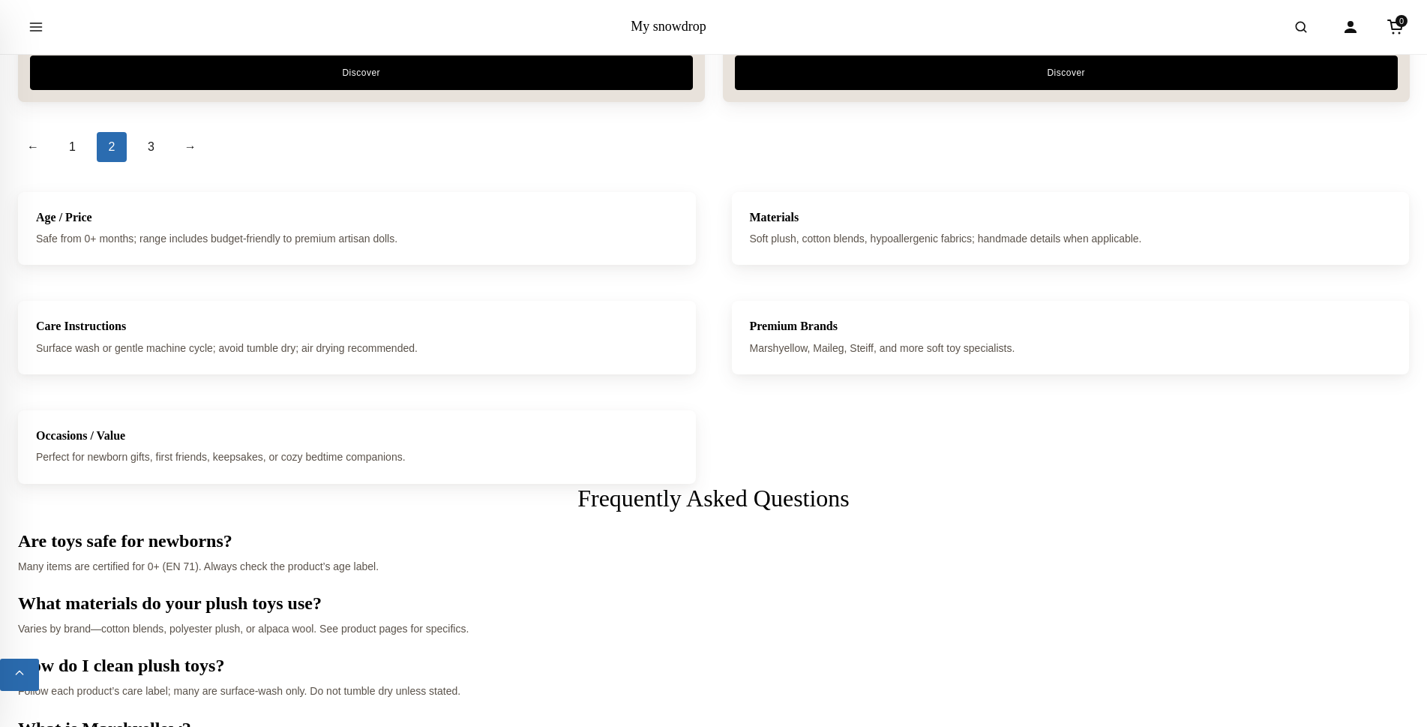
scroll to position [6524, 0]
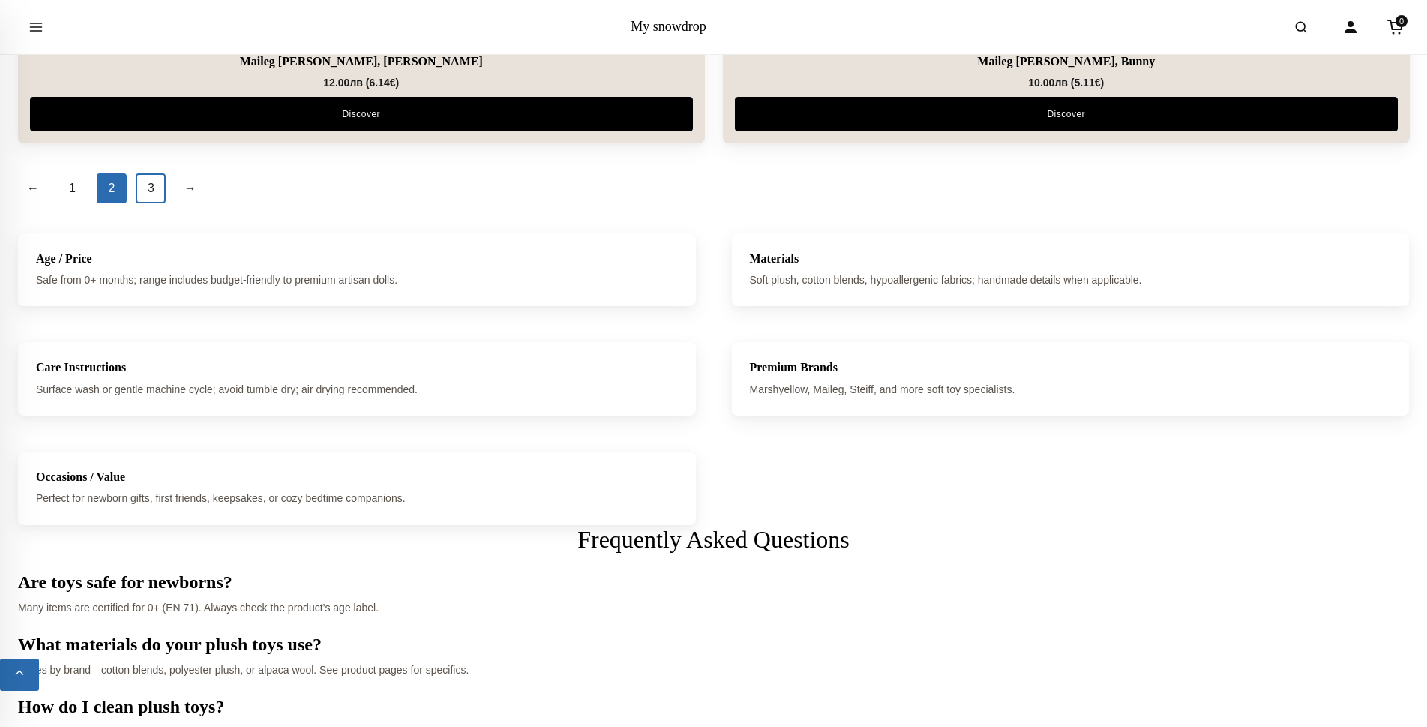
click at [142, 173] on link "3" at bounding box center [151, 188] width 30 height 30
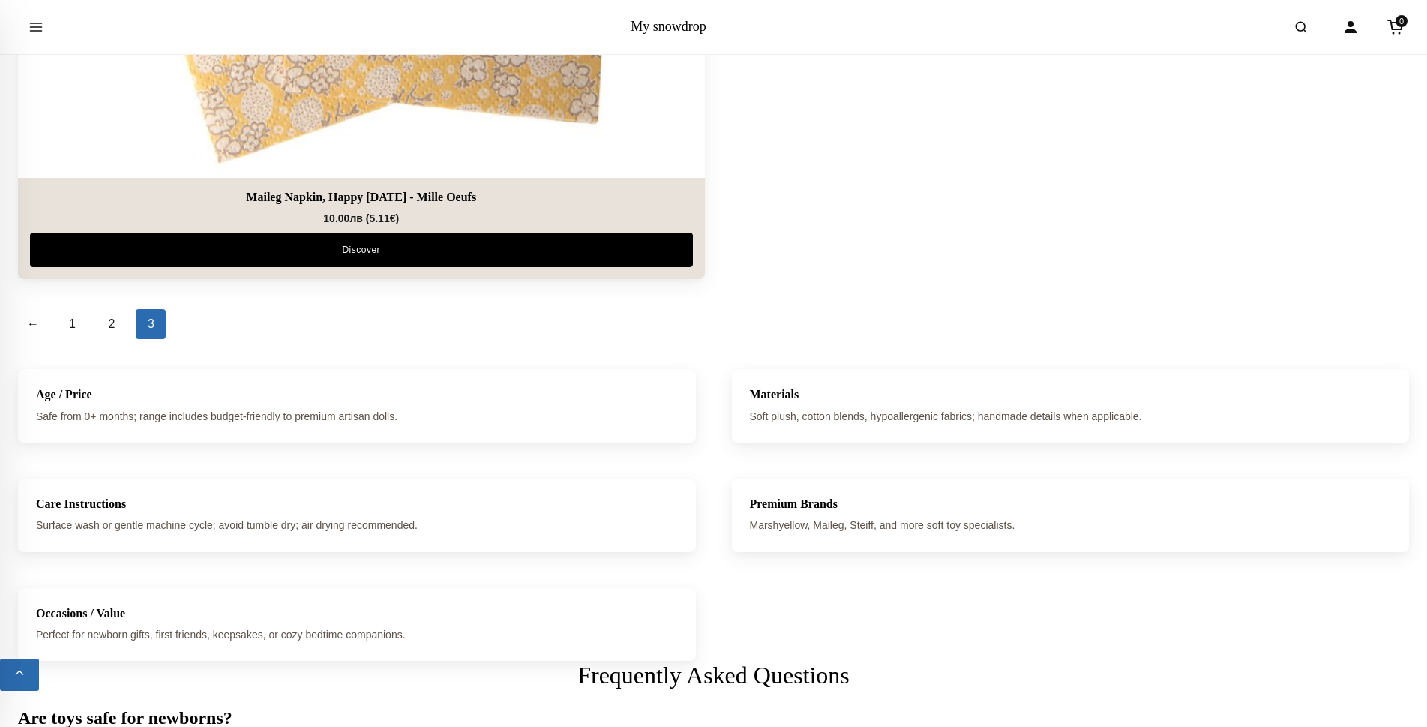
scroll to position [1275, 0]
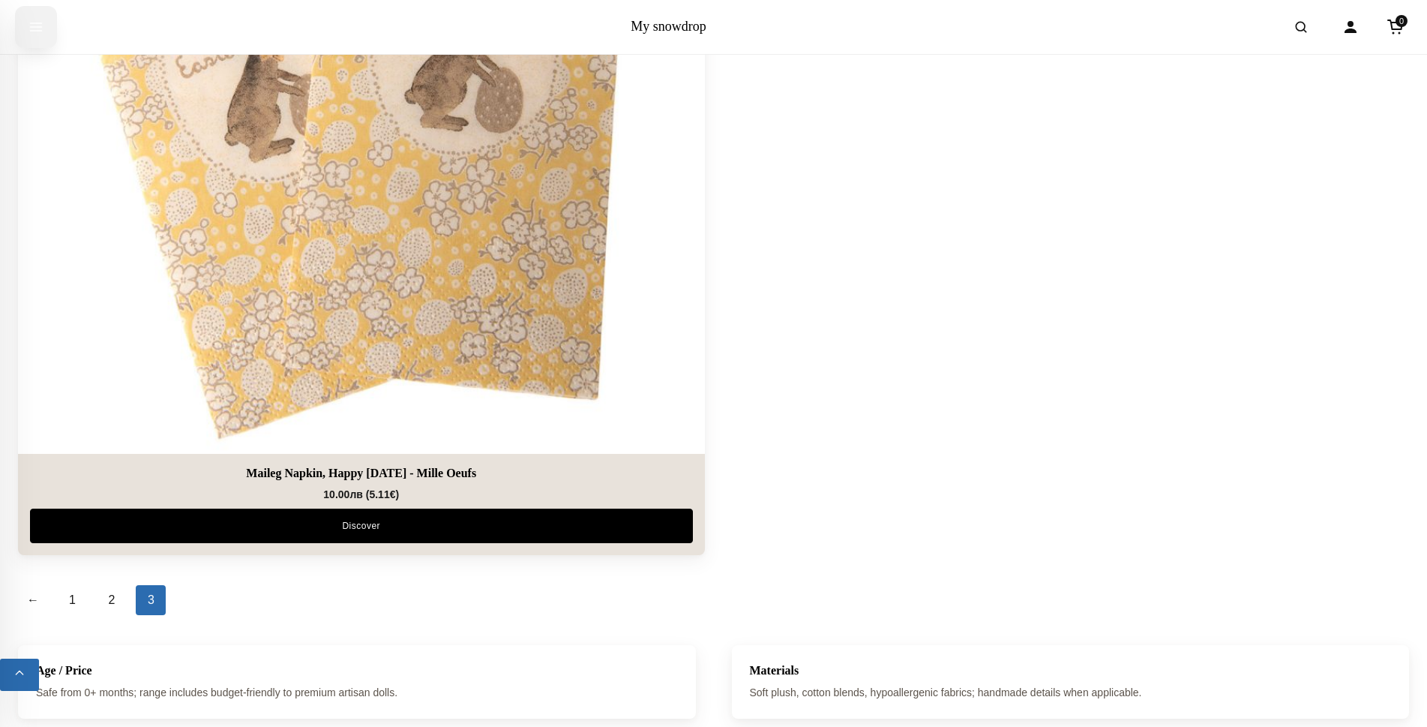
click at [34, 24] on icon "Open menu" at bounding box center [35, 26] width 15 height 27
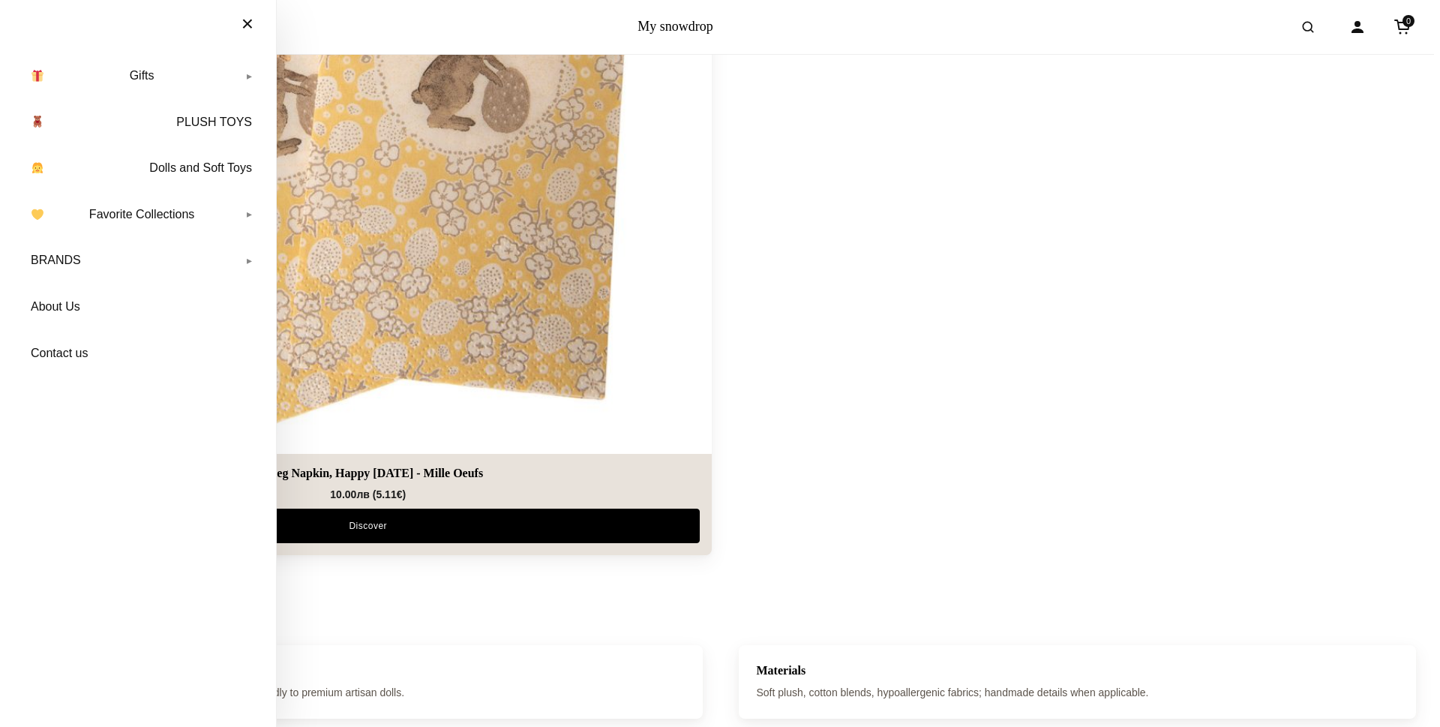
scroll to position [1282, 0]
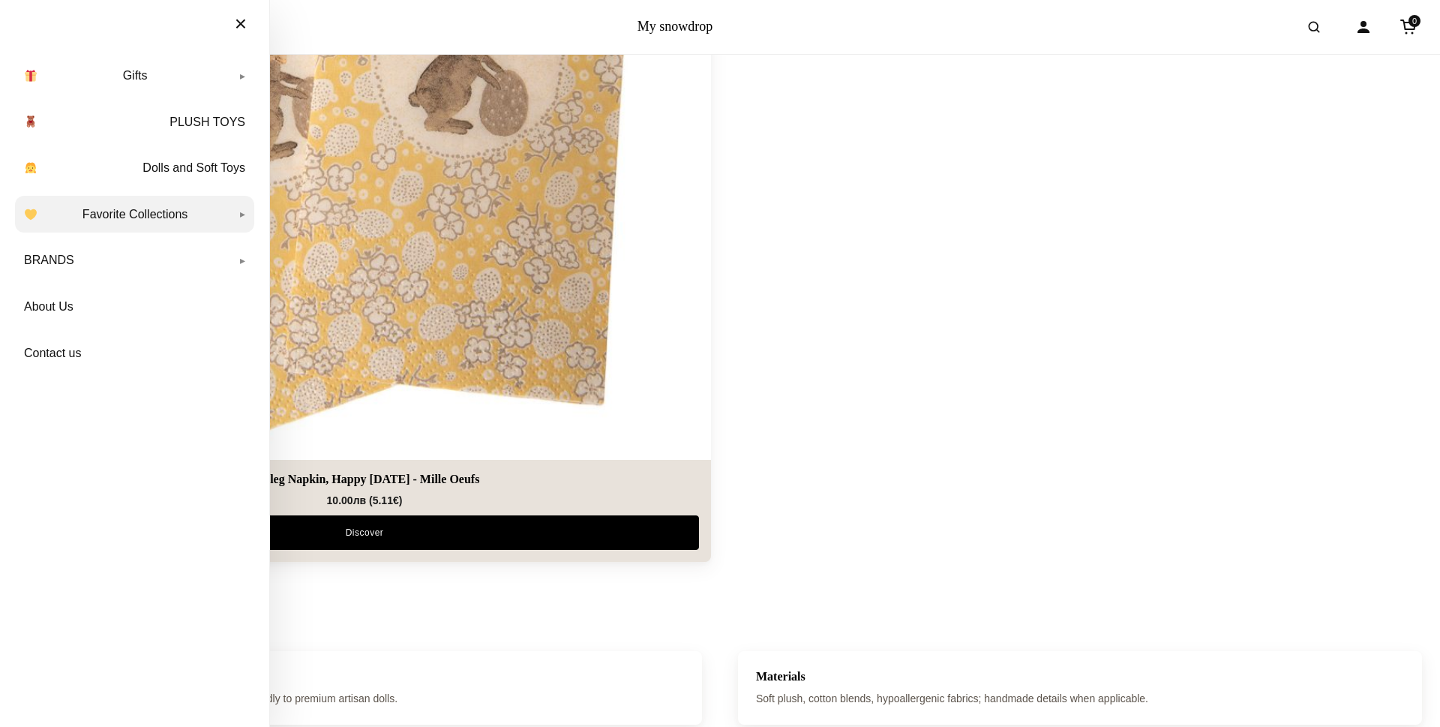
click at [228, 211] on link "Favorite Collections" at bounding box center [134, 214] width 239 height 37
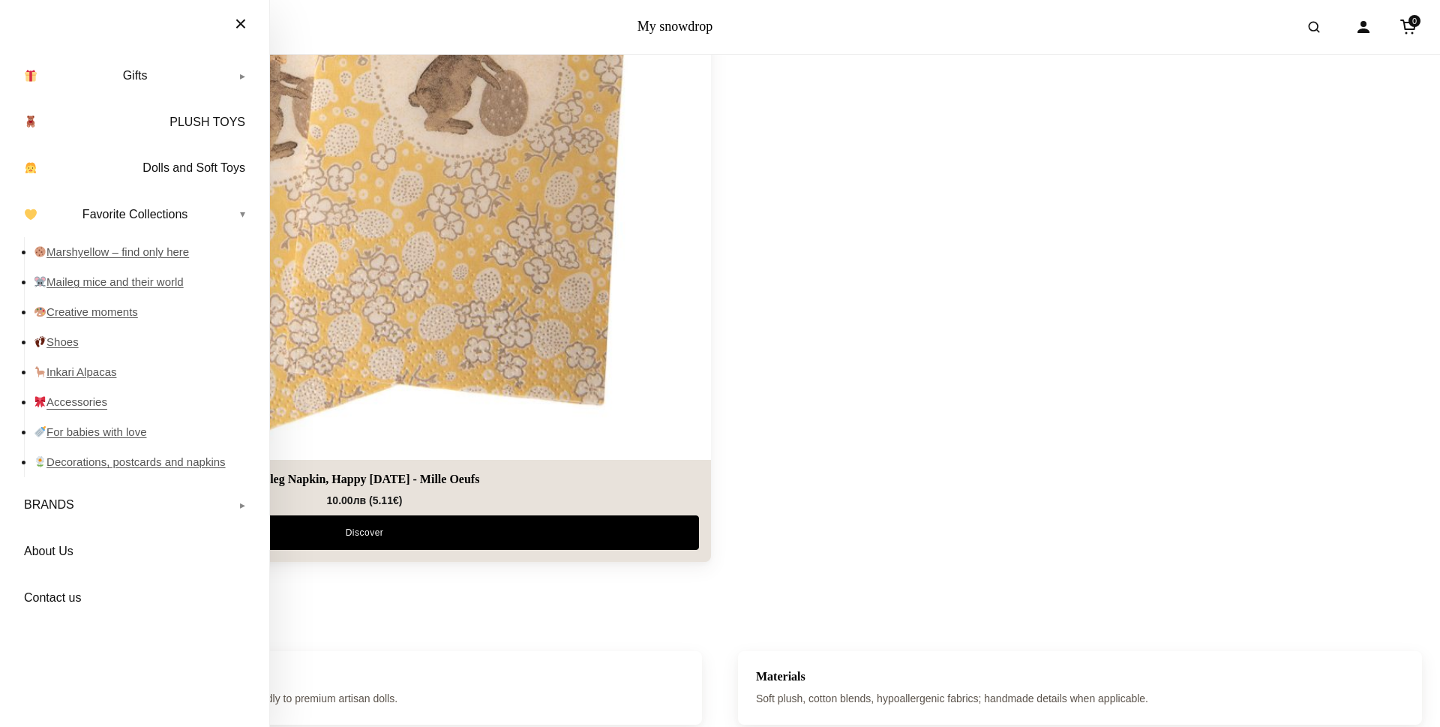
click at [75, 403] on link "Accessories" at bounding box center [144, 402] width 220 height 30
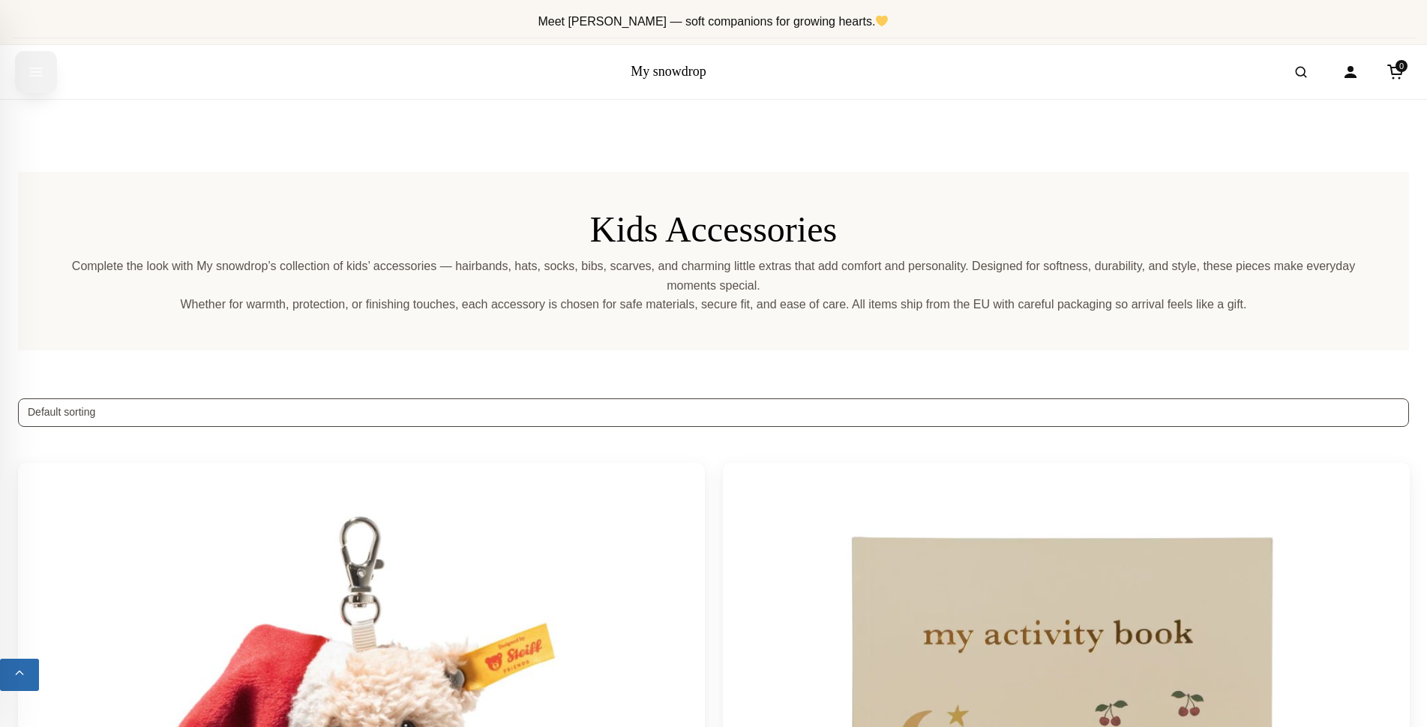
click at [36, 67] on icon "Open menu" at bounding box center [35, 71] width 15 height 27
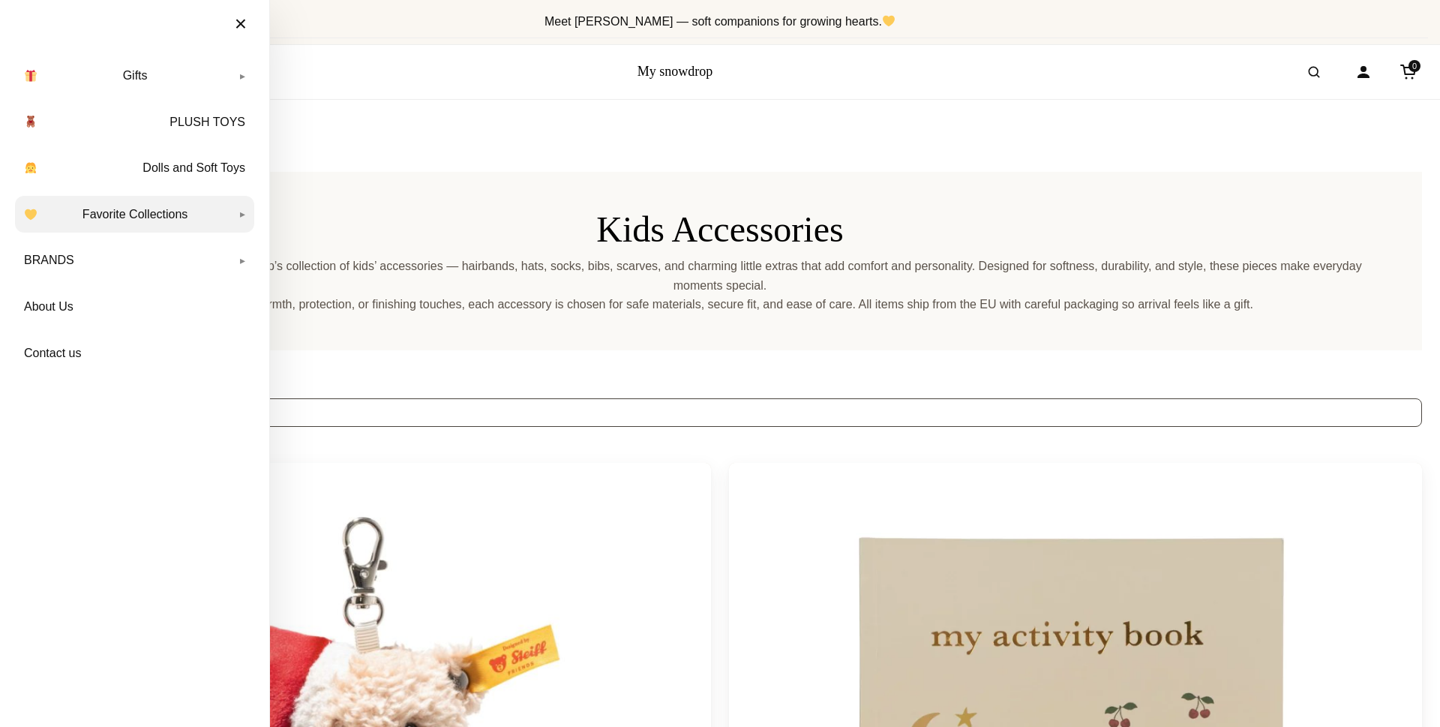
click at [235, 218] on link "Favorite Collections" at bounding box center [134, 214] width 239 height 37
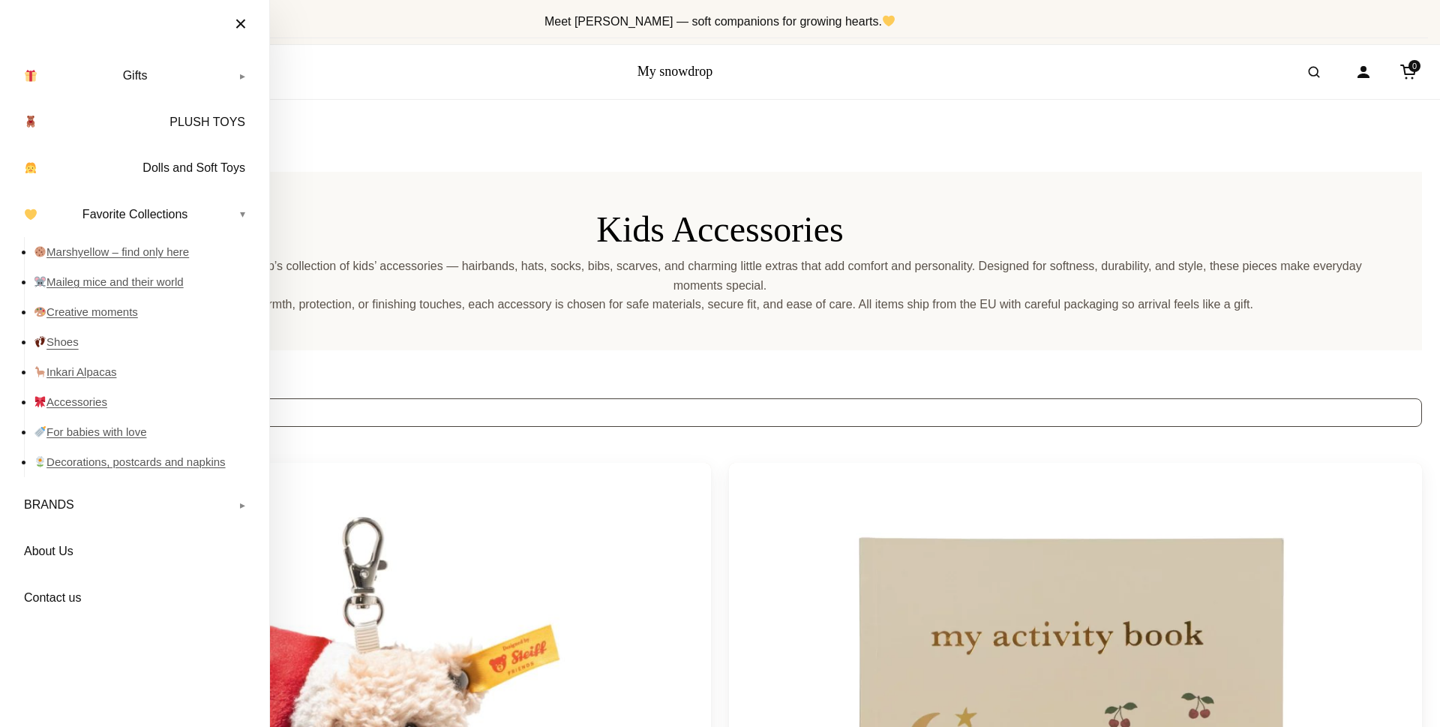
click at [52, 341] on link "Shoes" at bounding box center [144, 342] width 220 height 30
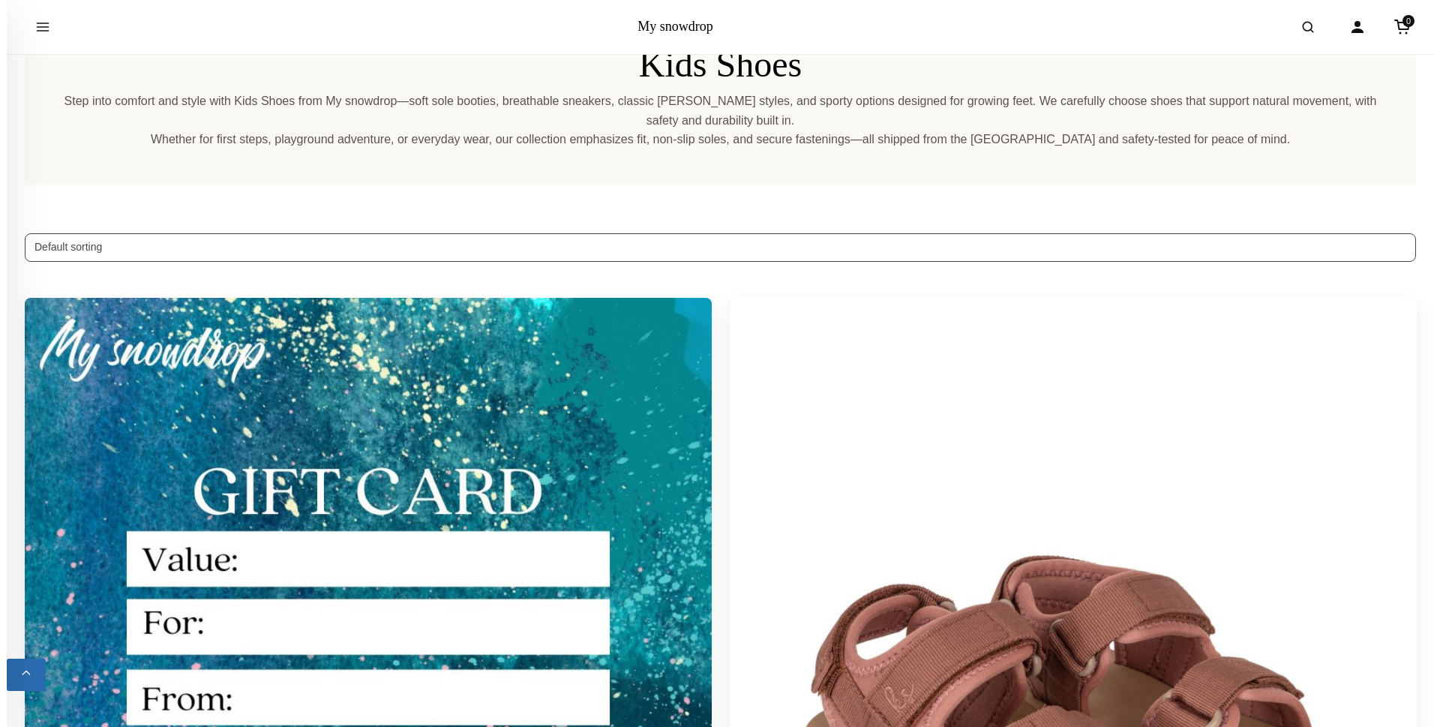
scroll to position [150, 0]
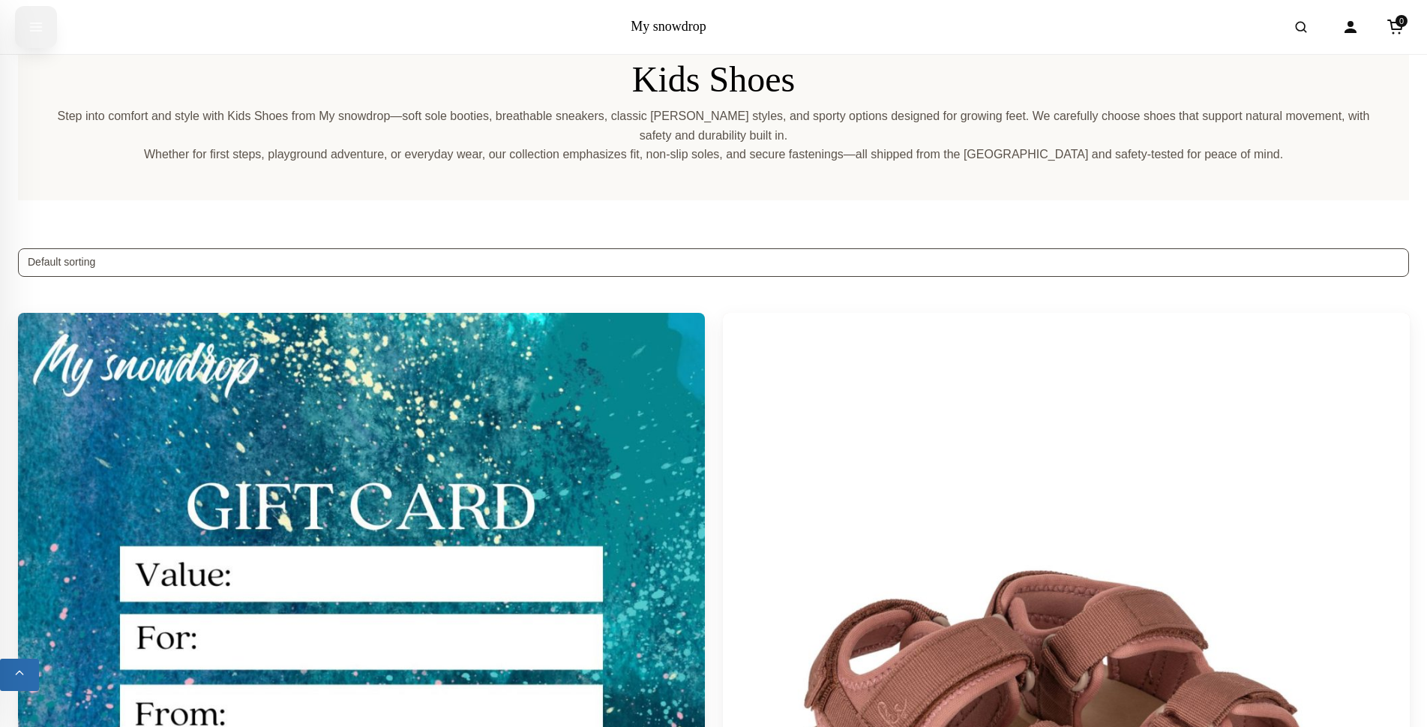
click at [22, 22] on button "Open menu" at bounding box center [36, 27] width 42 height 42
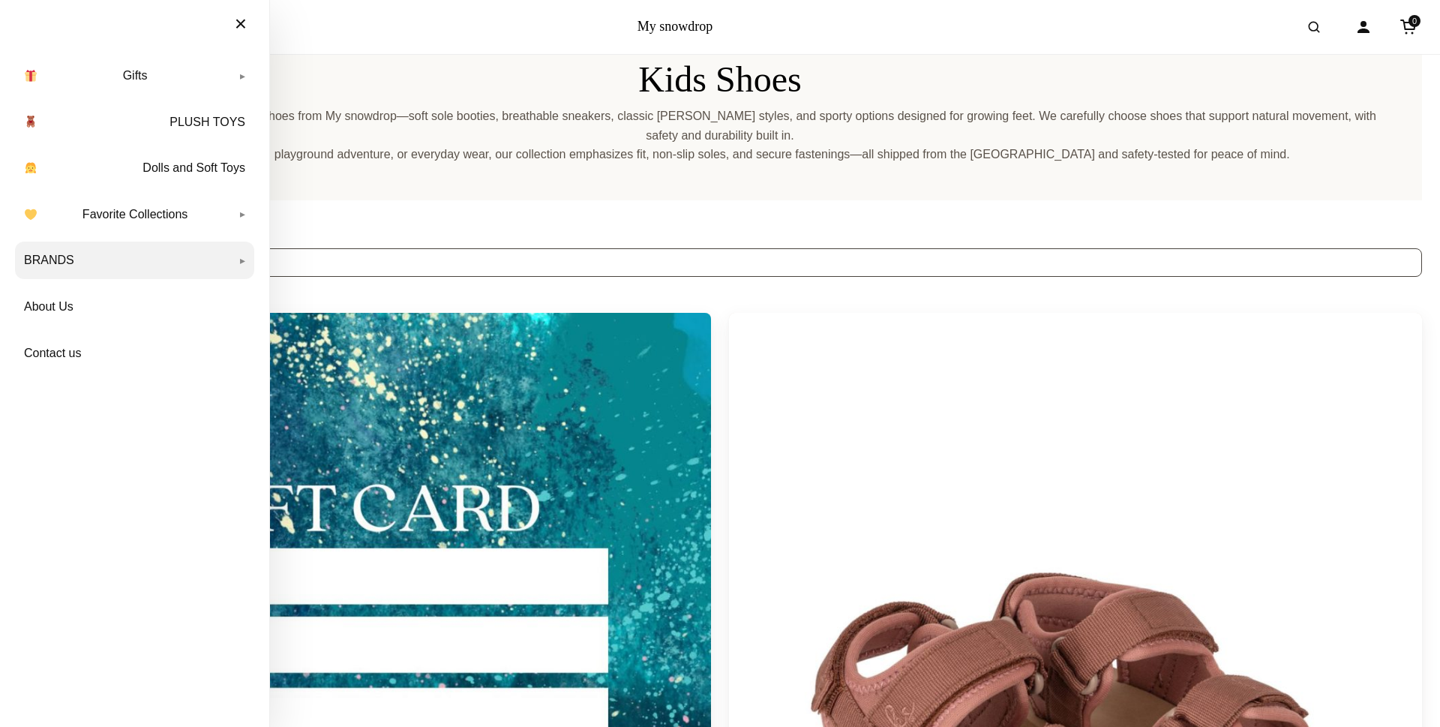
click at [217, 251] on link "BRANDS" at bounding box center [134, 259] width 239 height 37
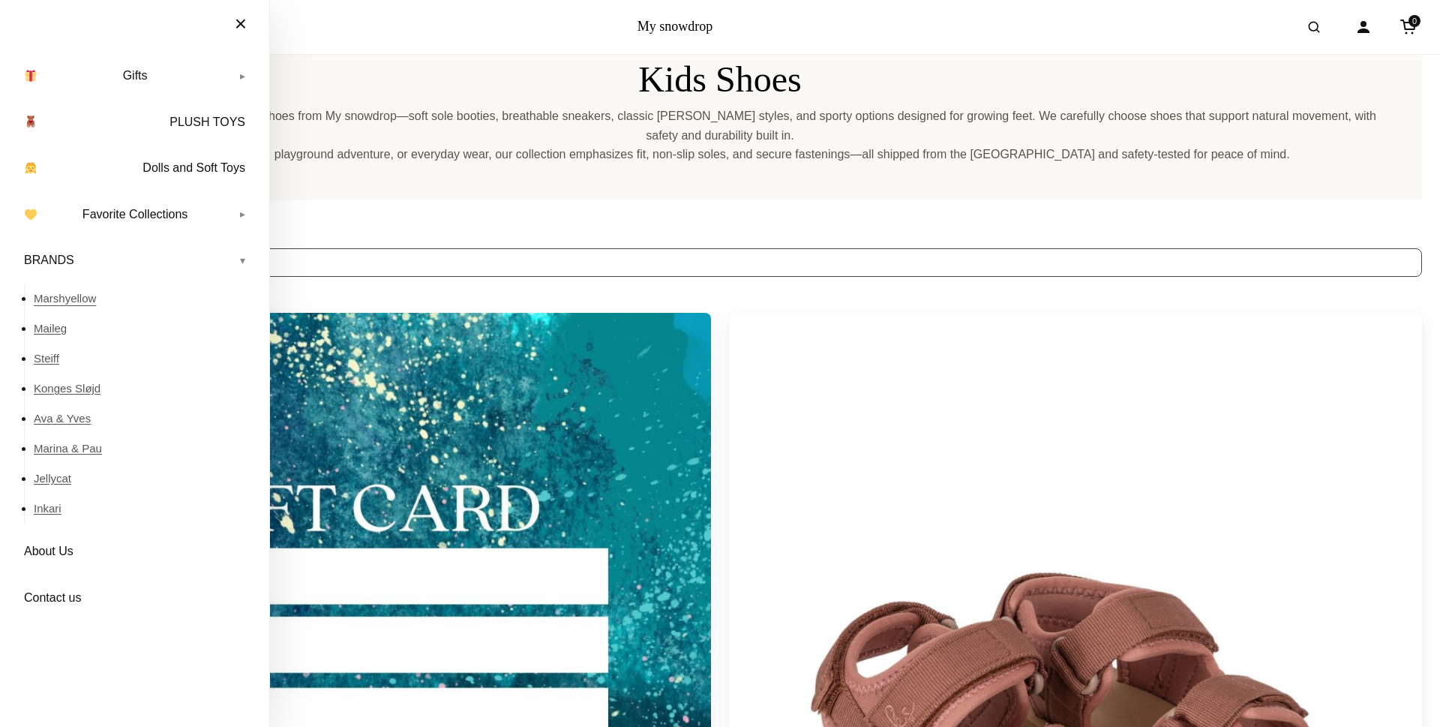
click at [86, 302] on link "Marshyellow" at bounding box center [144, 298] width 220 height 30
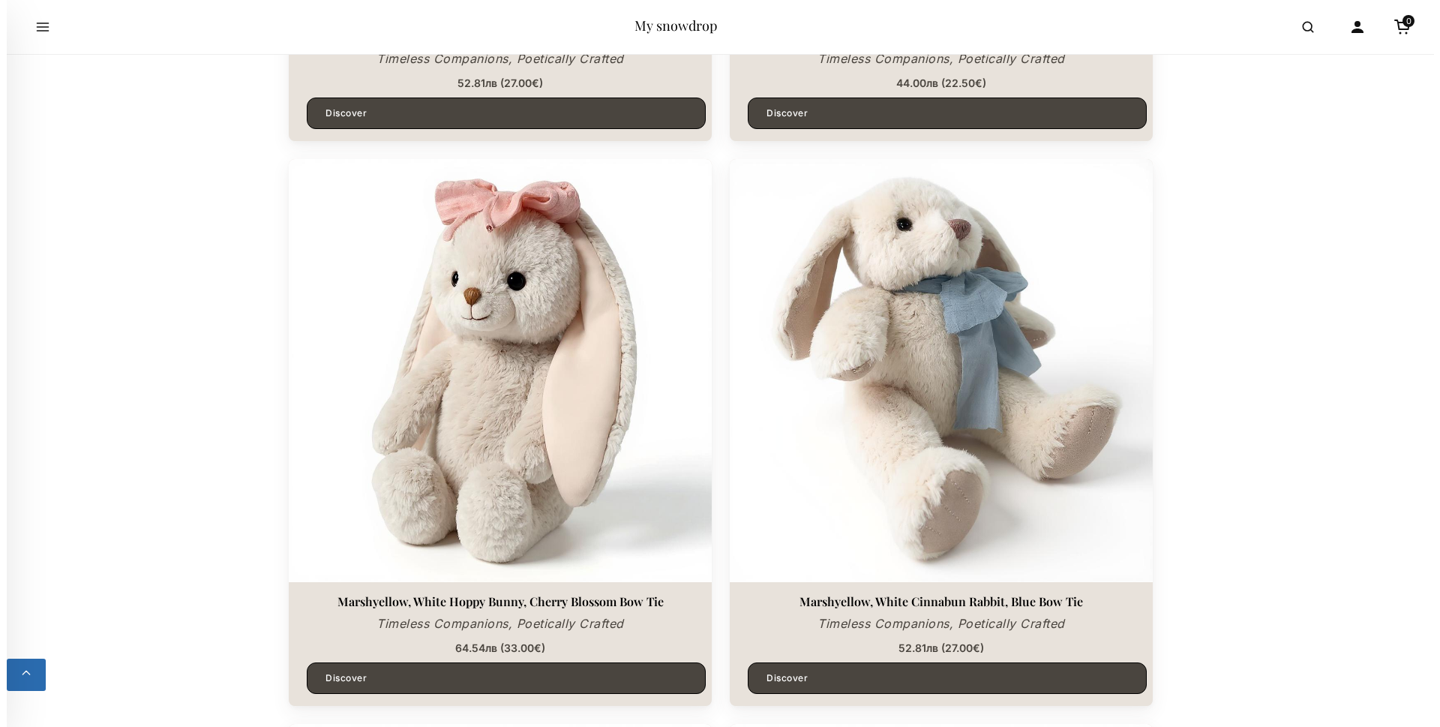
scroll to position [2175, 0]
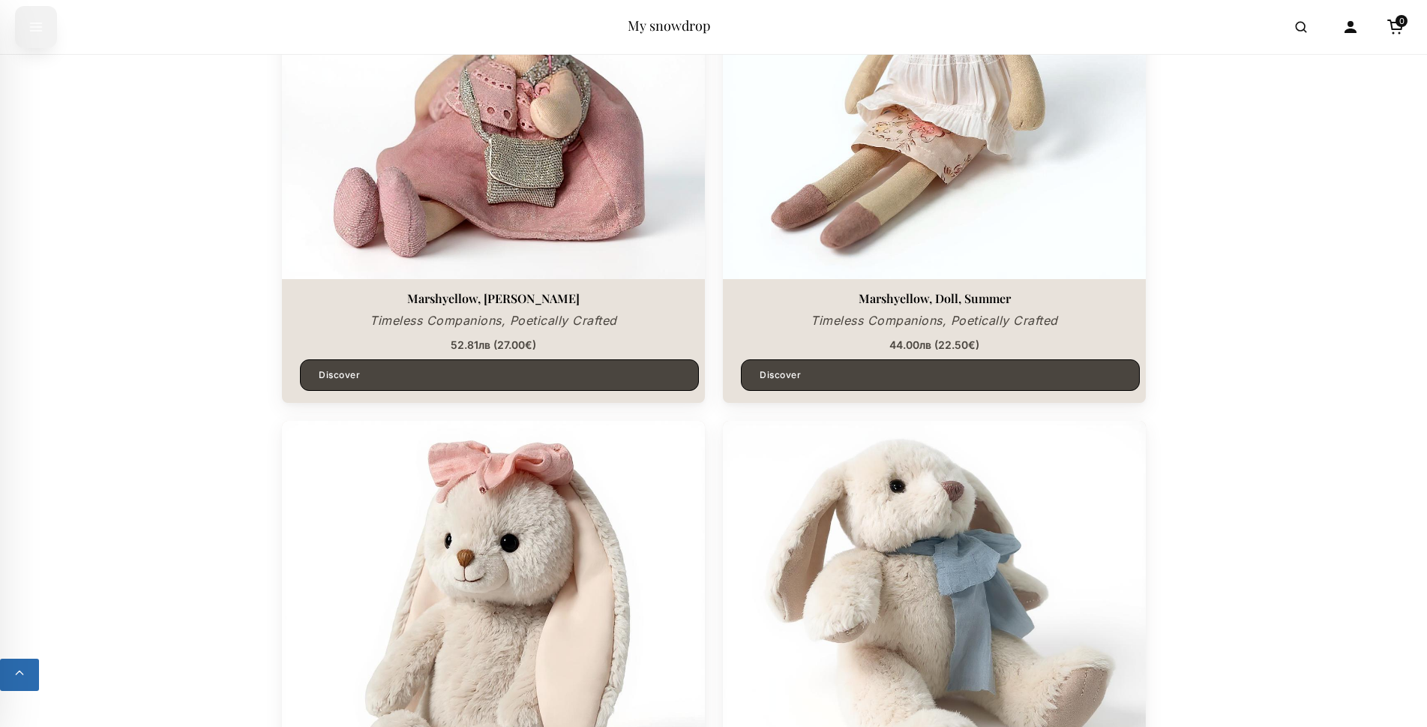
click at [22, 22] on button "Open menu" at bounding box center [36, 27] width 42 height 42
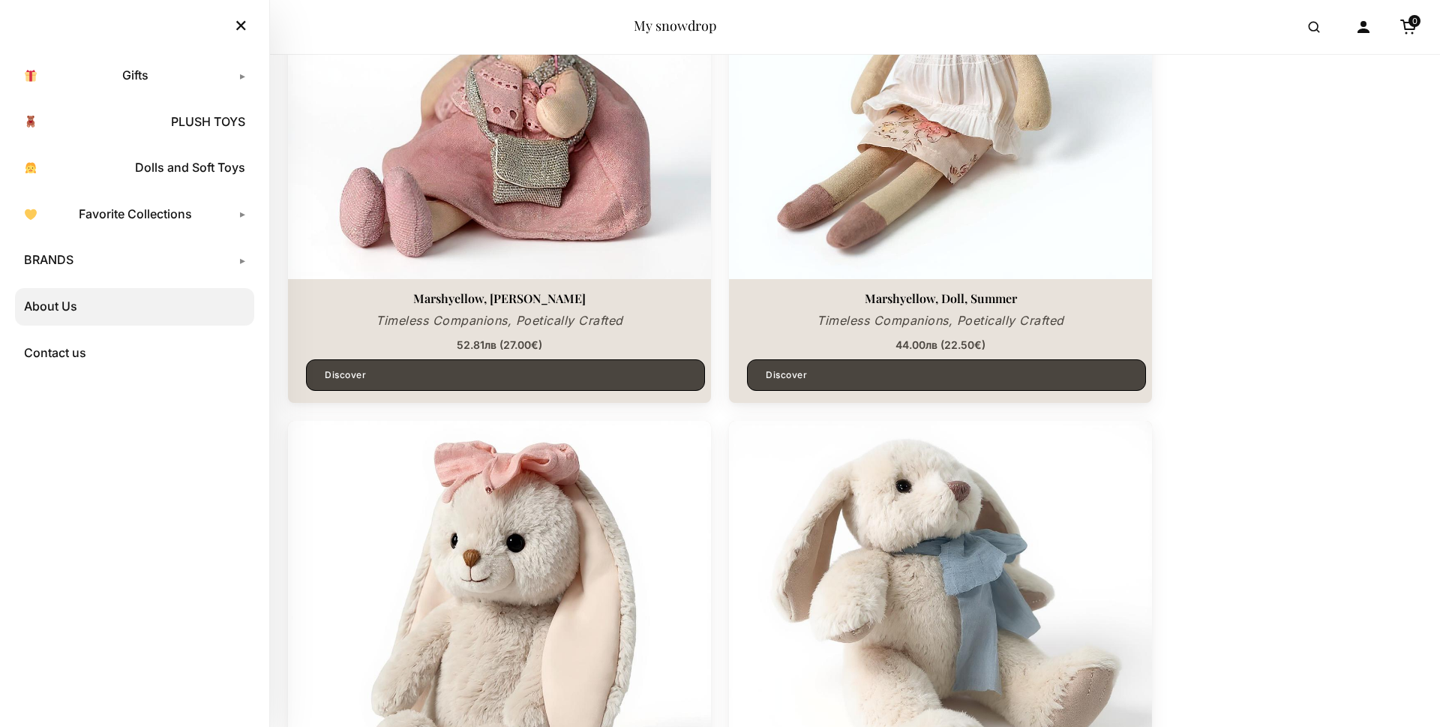
click at [39, 310] on link "About Us" at bounding box center [134, 306] width 239 height 37
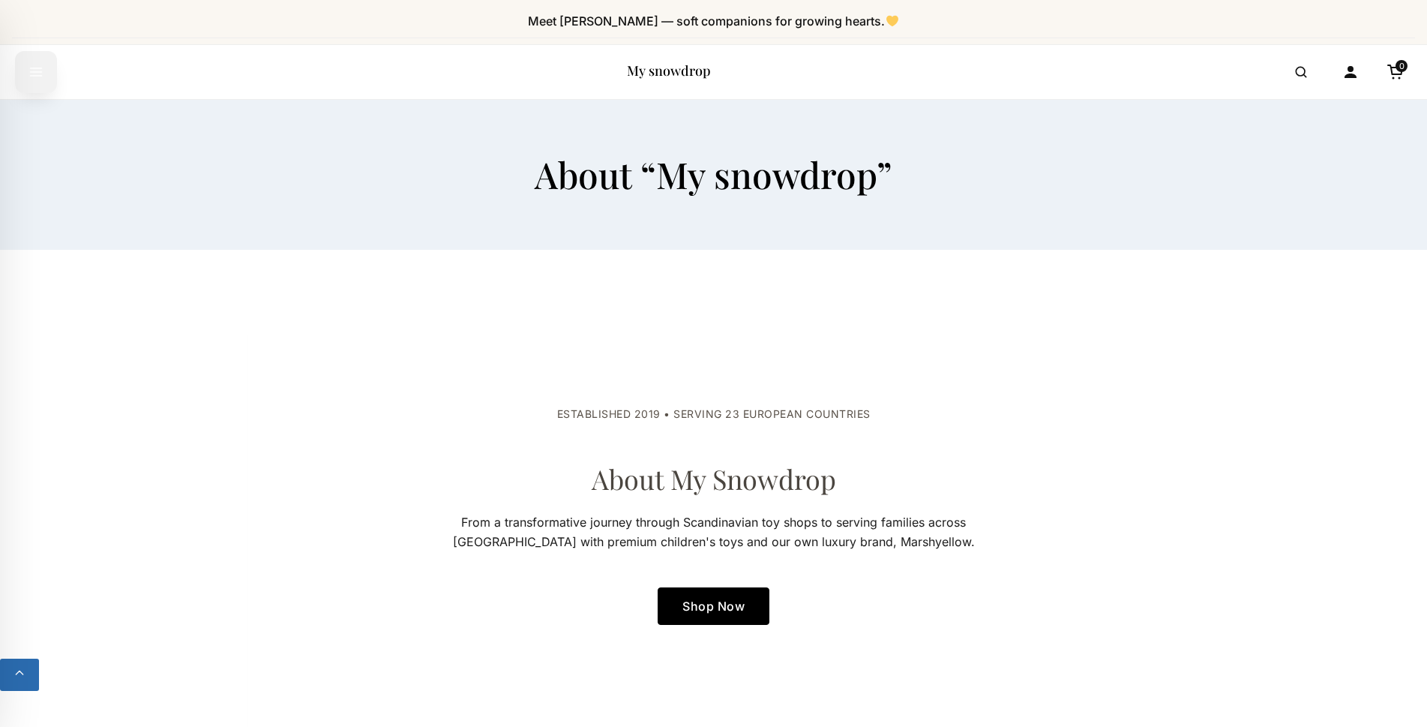
click at [34, 72] on icon "Open menu" at bounding box center [36, 71] width 11 height 7
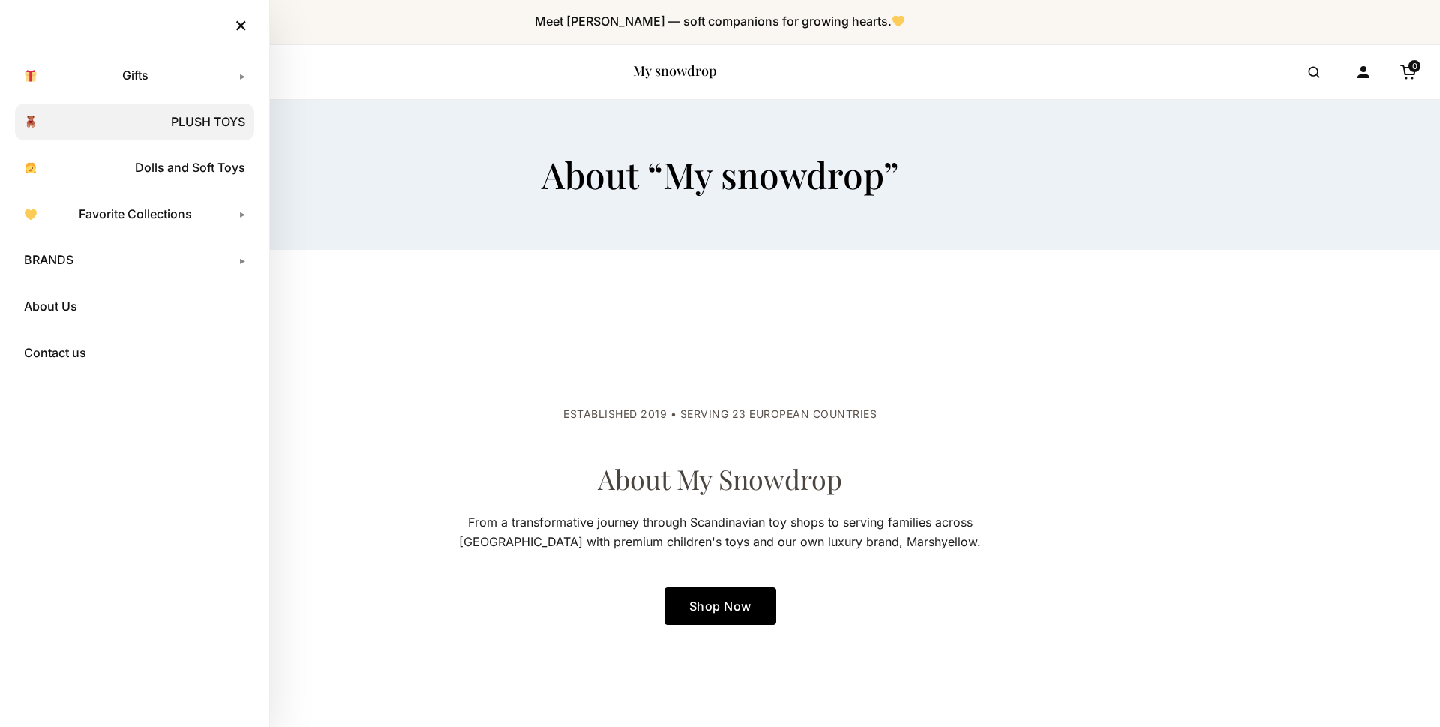
click at [34, 118] on img "Primary navigation" at bounding box center [31, 121] width 12 height 12
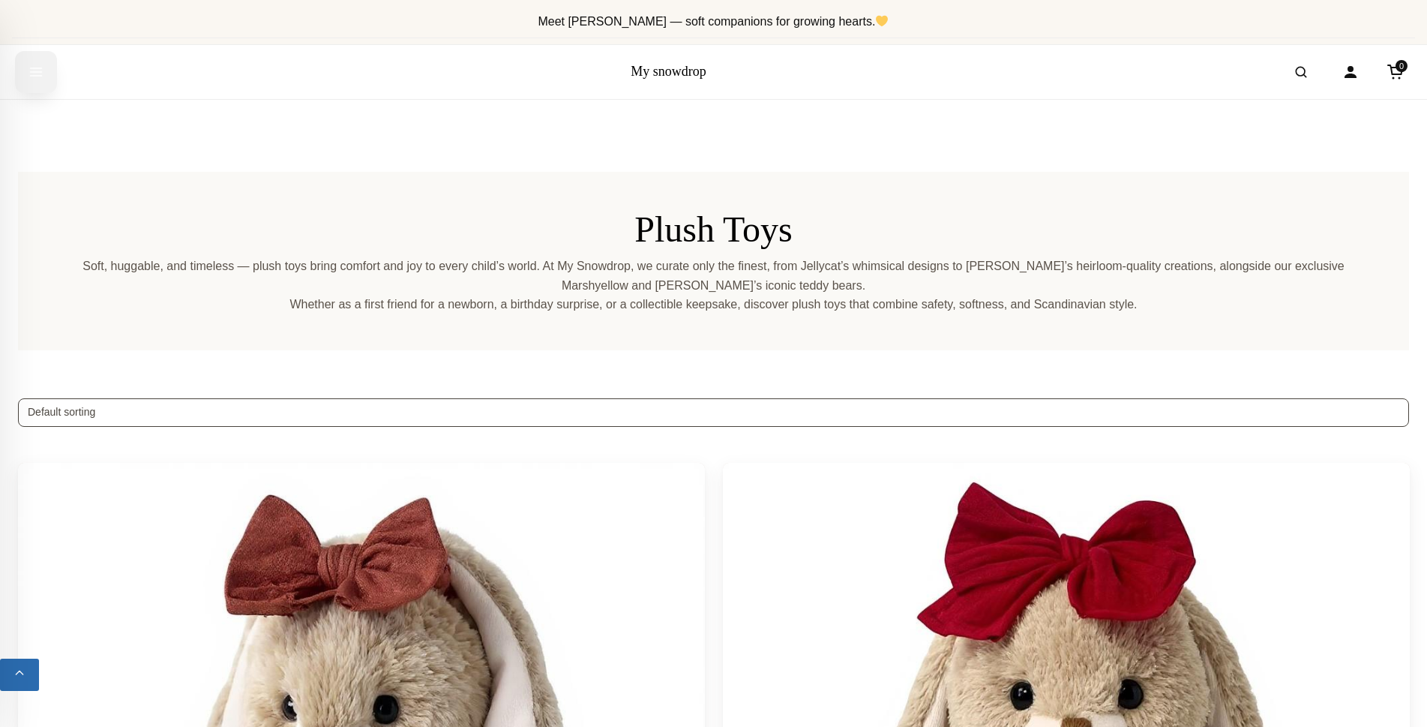
click at [36, 61] on icon "Open menu" at bounding box center [35, 71] width 15 height 27
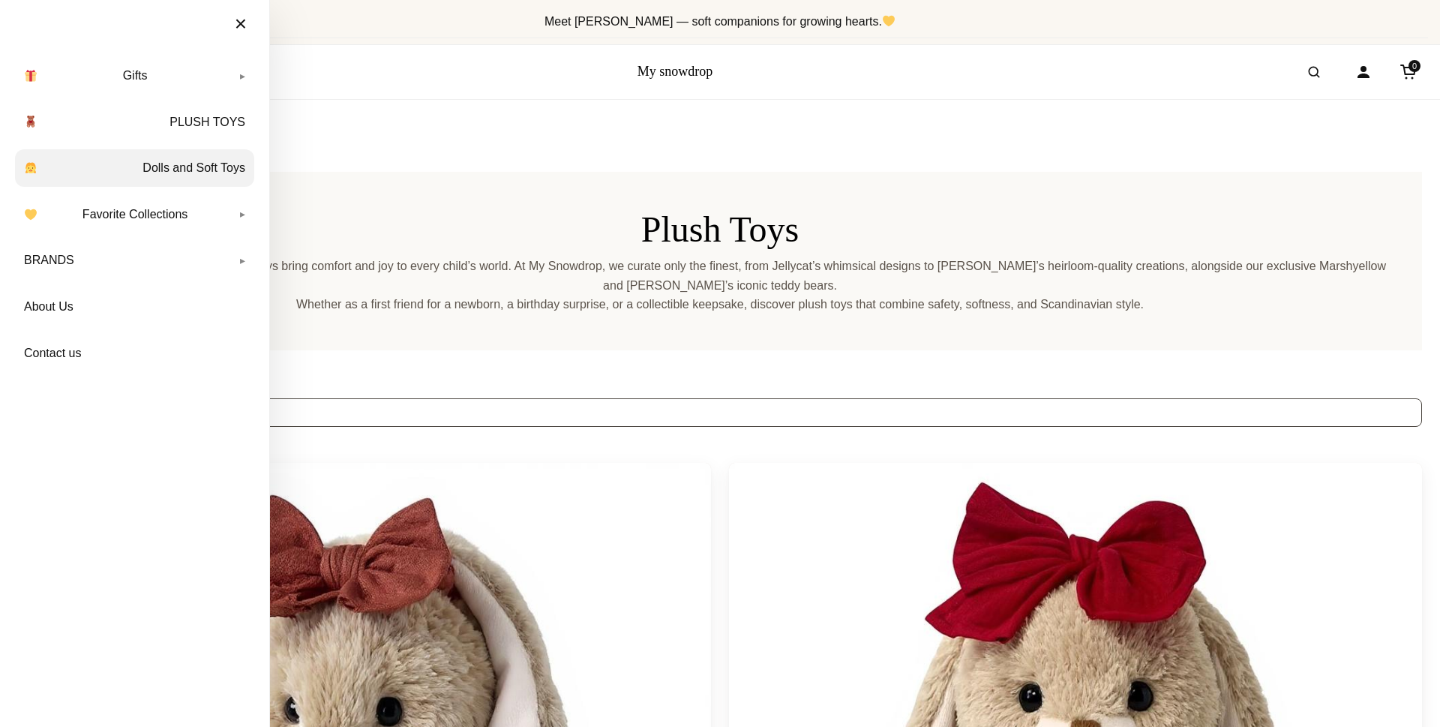
click at [52, 175] on link "Dolls and Soft Toys" at bounding box center [134, 167] width 239 height 37
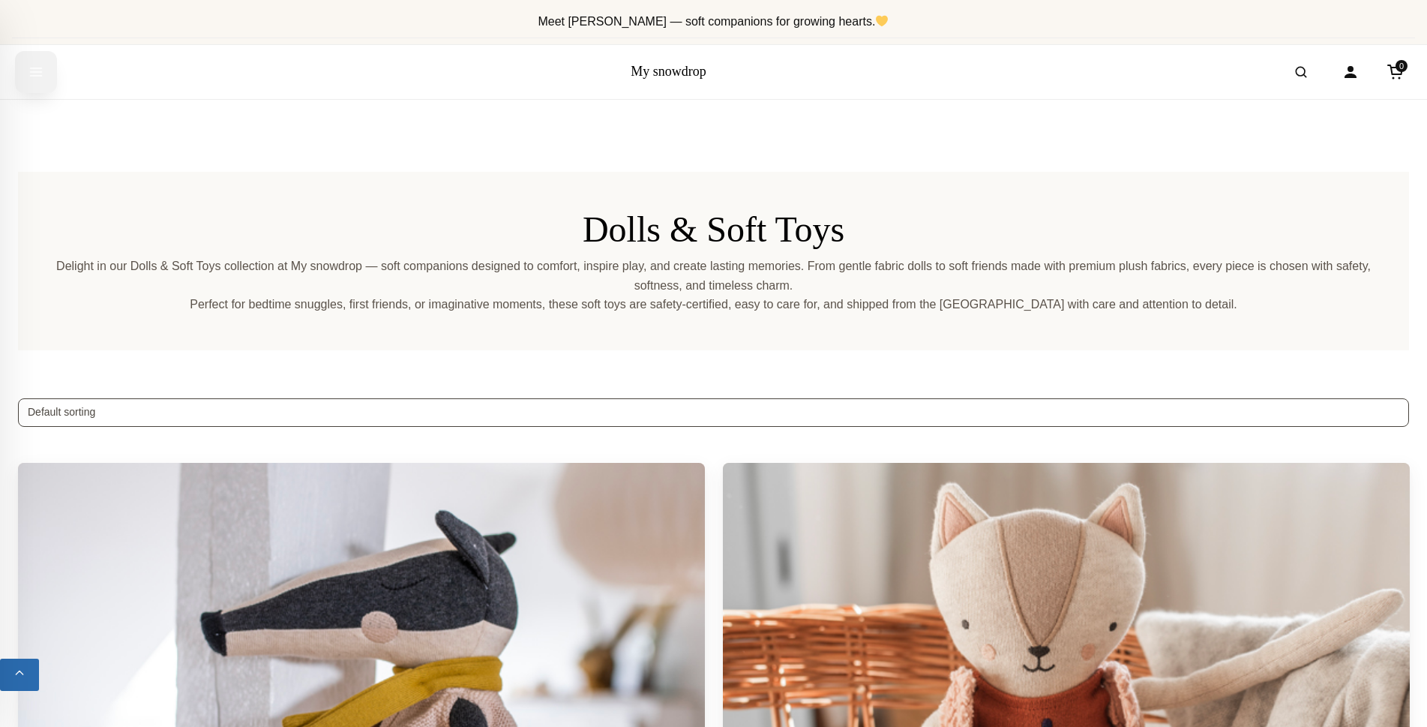
click at [37, 70] on icon "Open menu" at bounding box center [35, 71] width 15 height 27
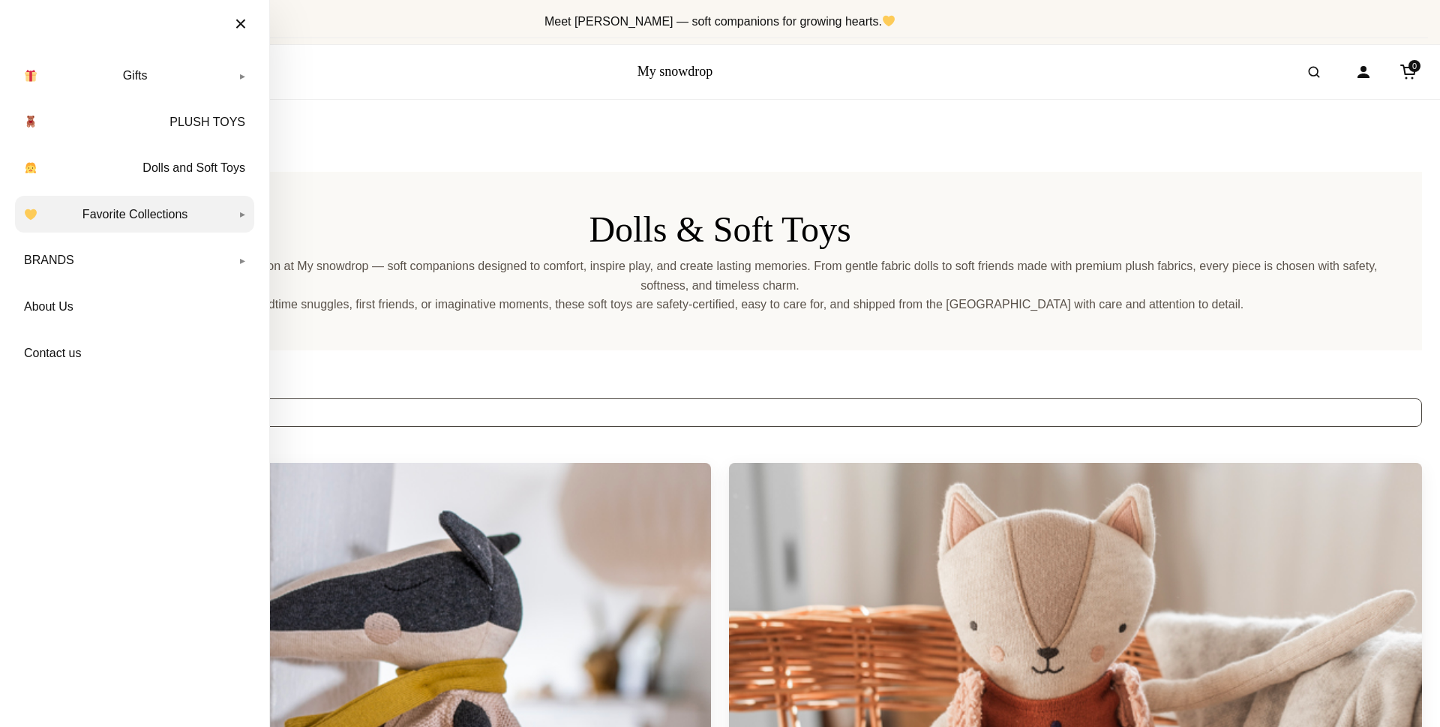
click at [56, 205] on link "Favorite Collections" at bounding box center [134, 214] width 239 height 37
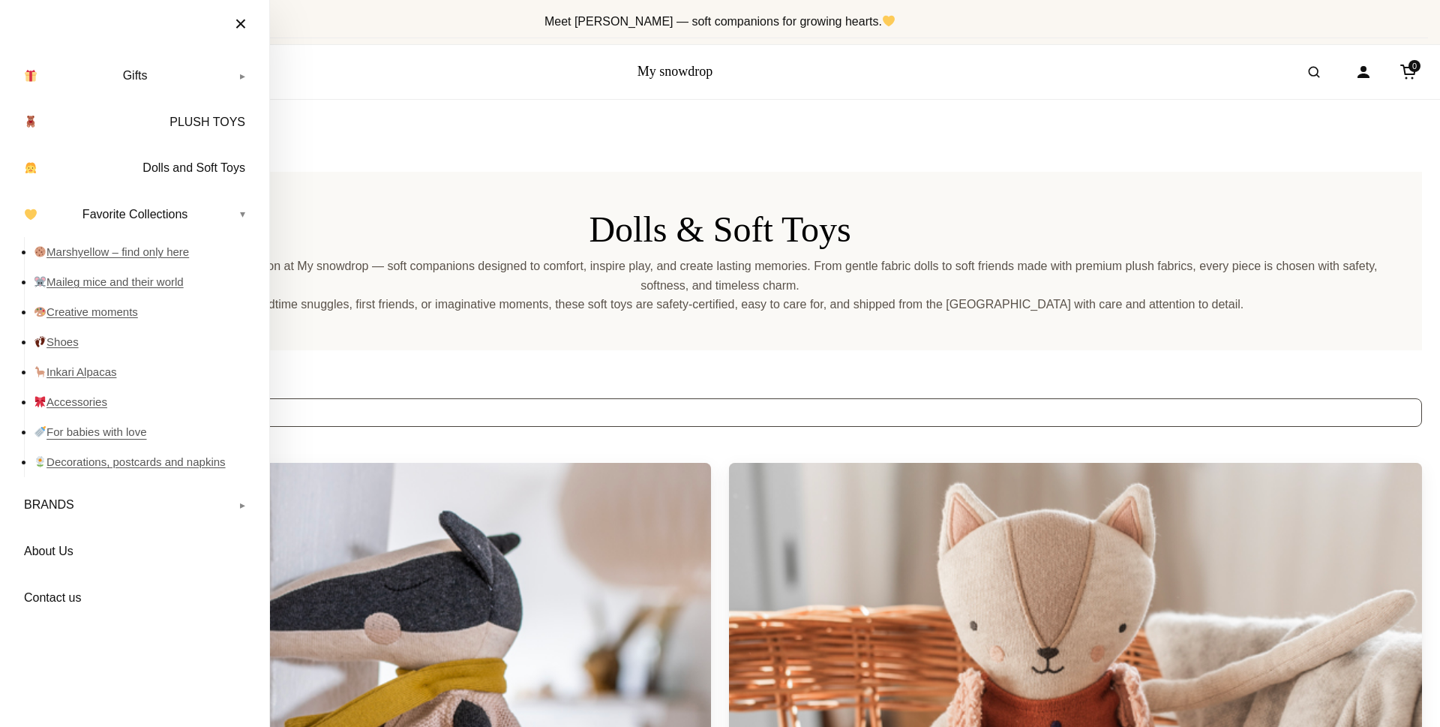
click at [68, 434] on link "For babies with love" at bounding box center [144, 432] width 220 height 30
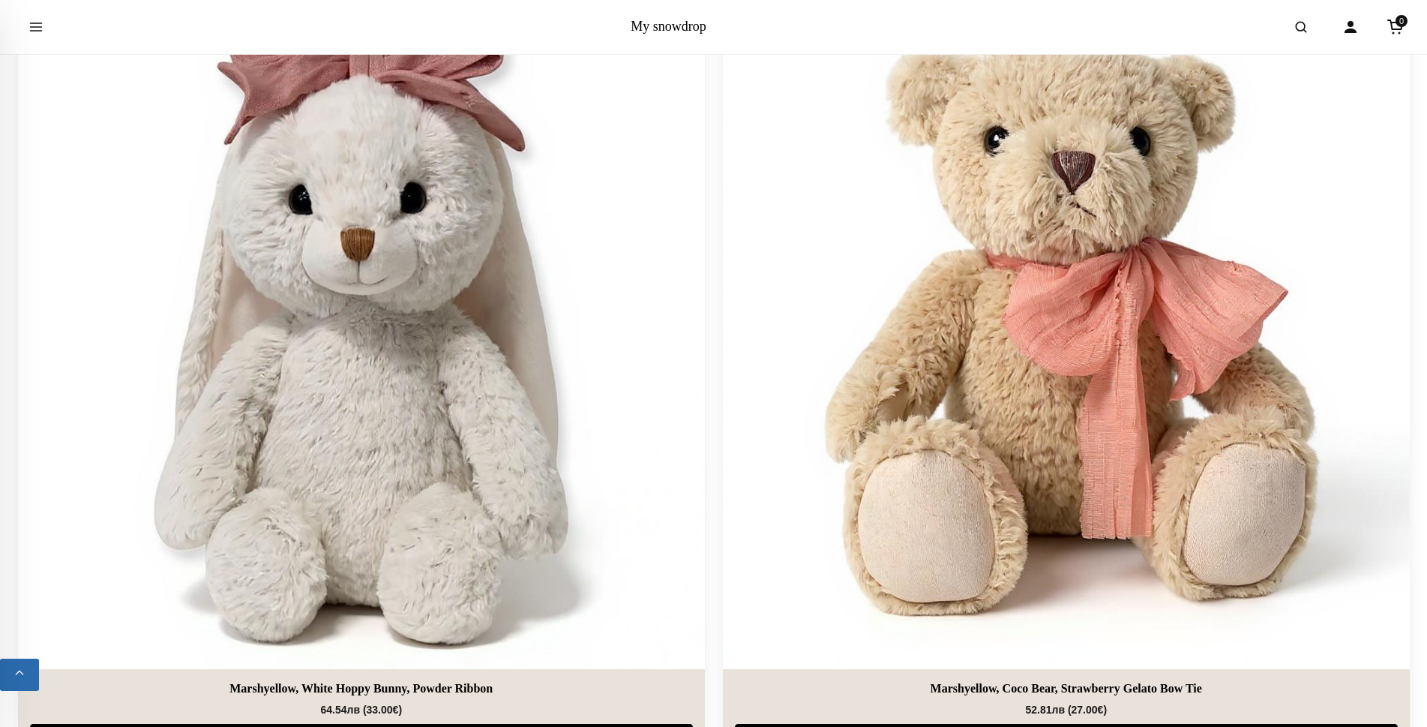
scroll to position [3074, 0]
